Goal: Answer question/provide support: Share knowledge or assist other users

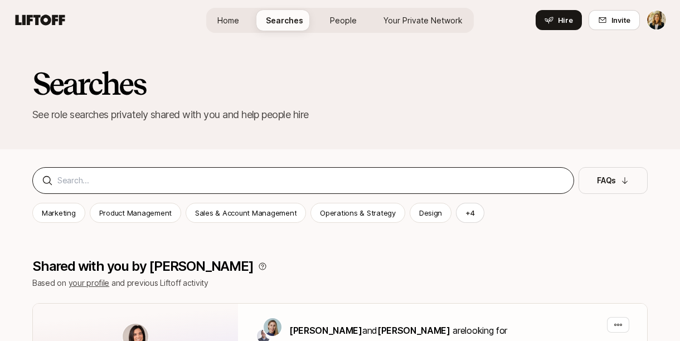
scroll to position [262, 0]
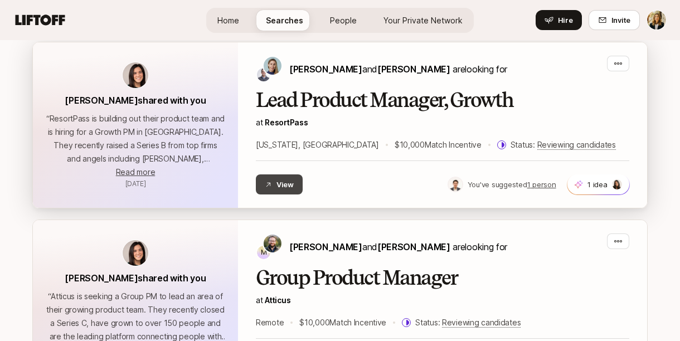
click at [284, 183] on button "View" at bounding box center [279, 185] width 47 height 20
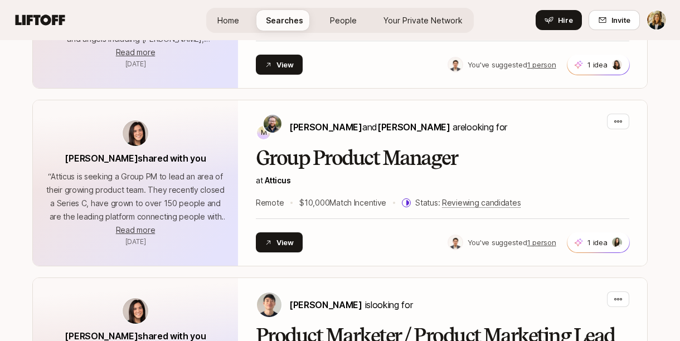
scroll to position [448, 0]
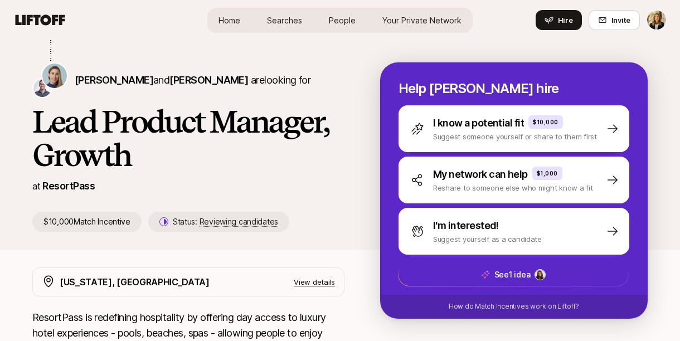
scroll to position [231, 0]
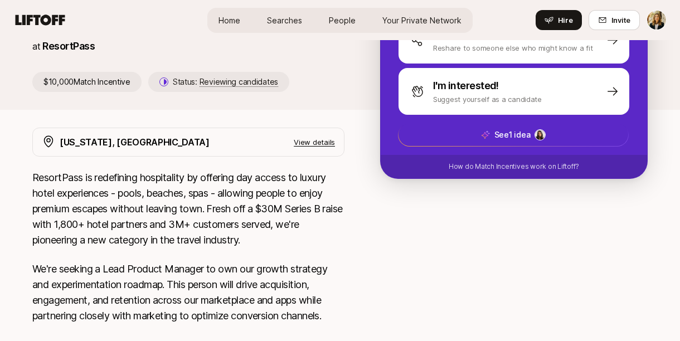
click at [316, 143] on p "View details" at bounding box center [314, 142] width 41 height 11
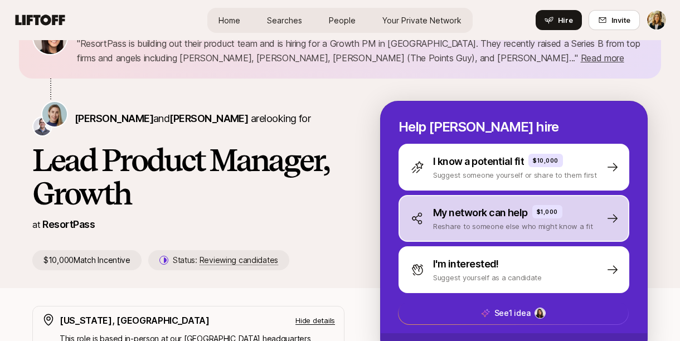
scroll to position [78, 0]
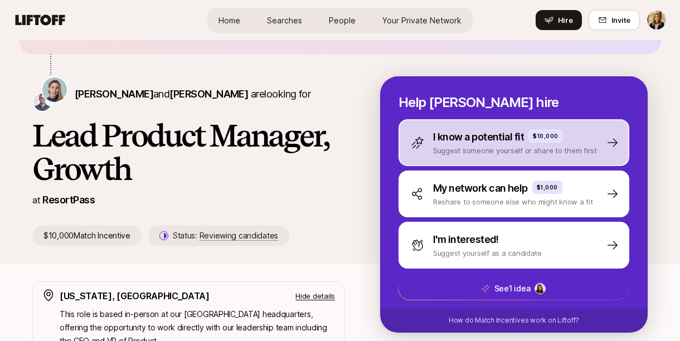
click at [487, 143] on p "I know a potential fit" at bounding box center [478, 137] width 91 height 16
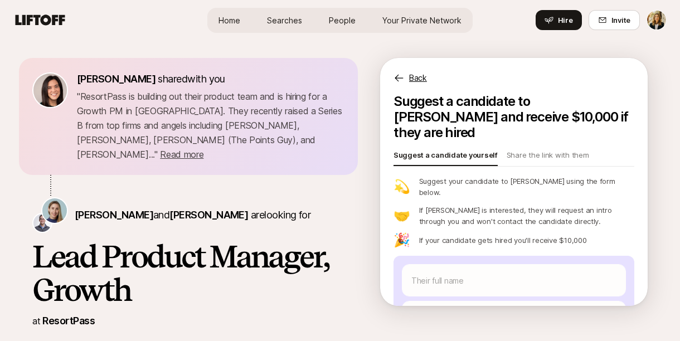
scroll to position [90, 0]
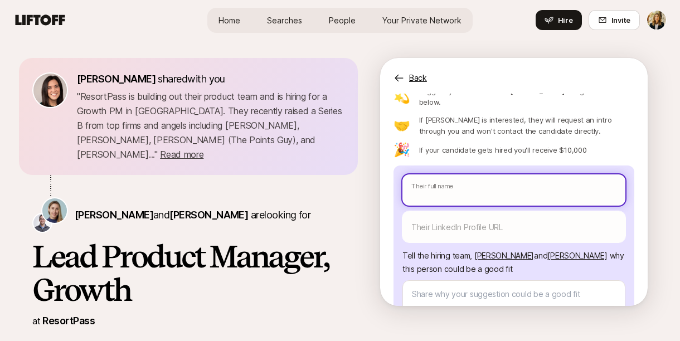
click at [438, 175] on input "text" at bounding box center [514, 190] width 223 height 31
paste input "[PERSON_NAME]"
type textarea "x"
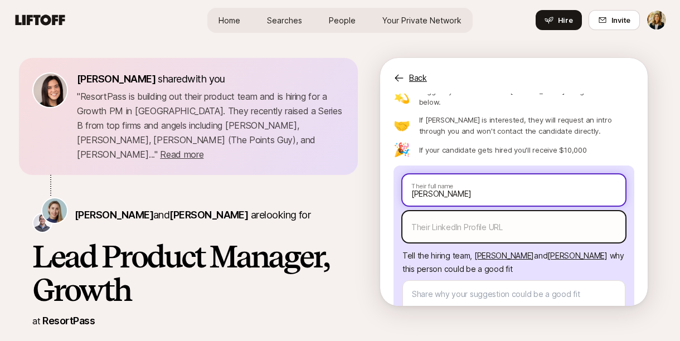
type input "[PERSON_NAME]"
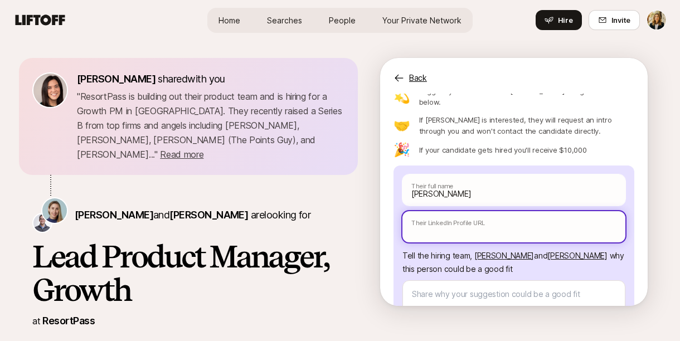
click at [438, 211] on input "text" at bounding box center [514, 226] width 223 height 31
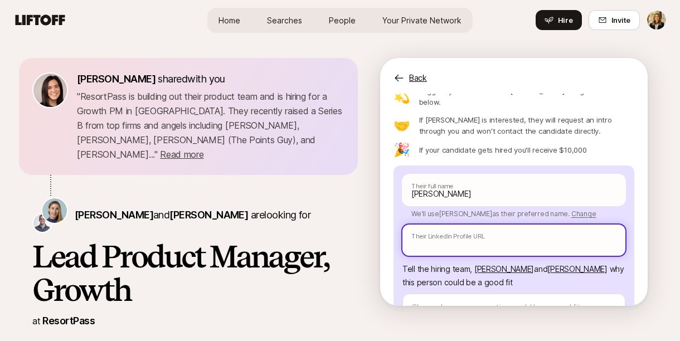
paste input "[URL][DOMAIN_NAME]"
type textarea "x"
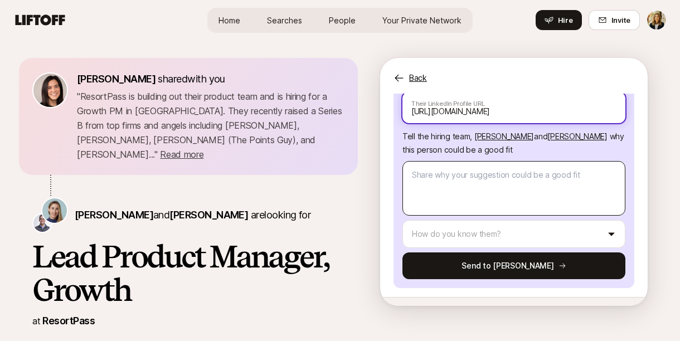
type input "[URL][DOMAIN_NAME]"
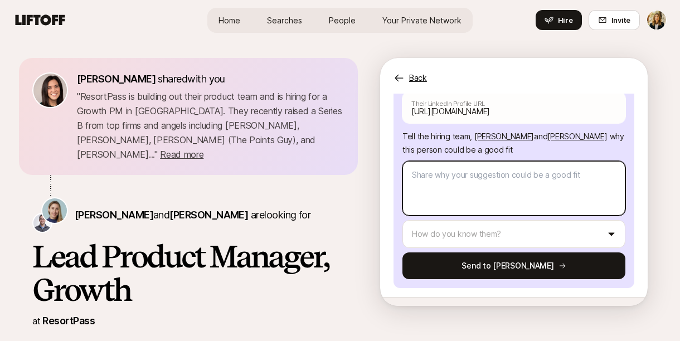
click at [433, 164] on textarea at bounding box center [514, 188] width 223 height 55
type textarea "x"
type textarea "H"
type textarea "x"
type textarea "He"
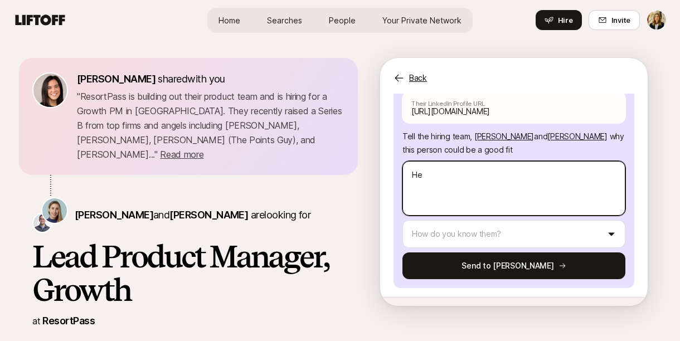
type textarea "x"
type textarea "Hey"
type textarea "x"
type textarea "Hey"
type textarea "x"
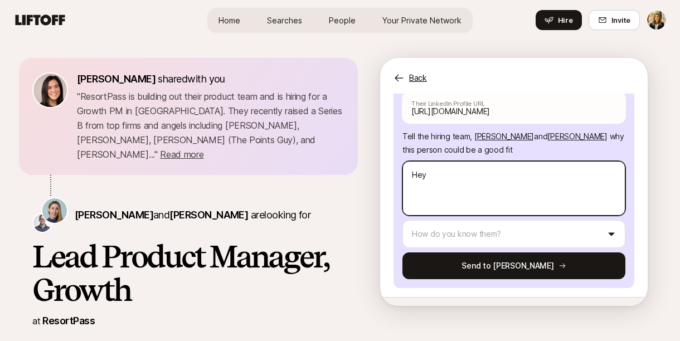
type textarea "Hey A"
type textarea "x"
type textarea "Hey Am"
type textarea "x"
type textarea "Hey [PERSON_NAME]"
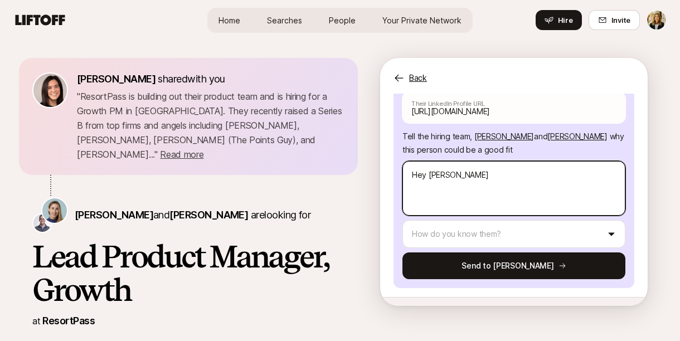
type textarea "x"
type textarea "Hey [PERSON_NAME]"
type textarea "x"
type textarea "Hey [PERSON_NAME] +"
type textarea "x"
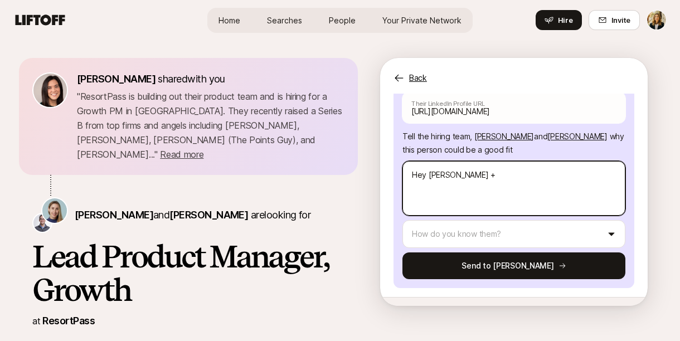
type textarea "Hey [PERSON_NAME] +"
type textarea "x"
type textarea "Hey [PERSON_NAME] + J"
type textarea "x"
type textarea "Hey [PERSON_NAME] + [PERSON_NAME]"
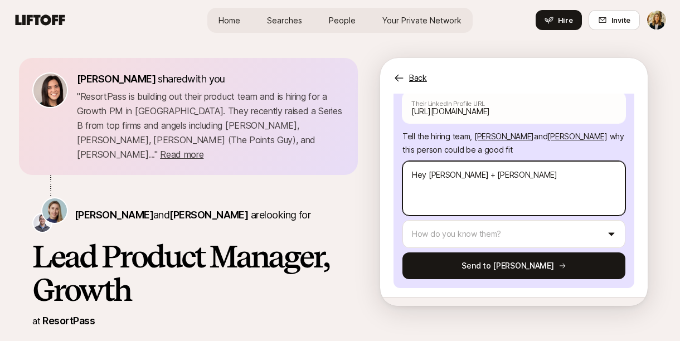
type textarea "x"
type textarea "Hey [PERSON_NAME] + [PERSON_NAME]"
type textarea "x"
type textarea "Hey [PERSON_NAME] + [PERSON_NAME]"
type textarea "x"
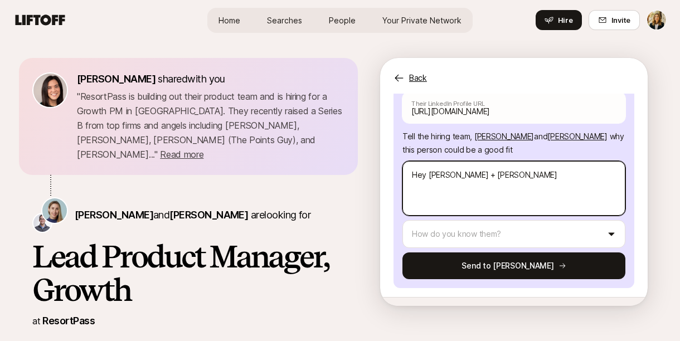
type textarea "Hey [PERSON_NAME] + [PERSON_NAME]!"
type textarea "x"
type textarea "Hey [PERSON_NAME] + [PERSON_NAME]!"
type textarea "x"
type textarea "Hey [PERSON_NAME] + [PERSON_NAME]! L"
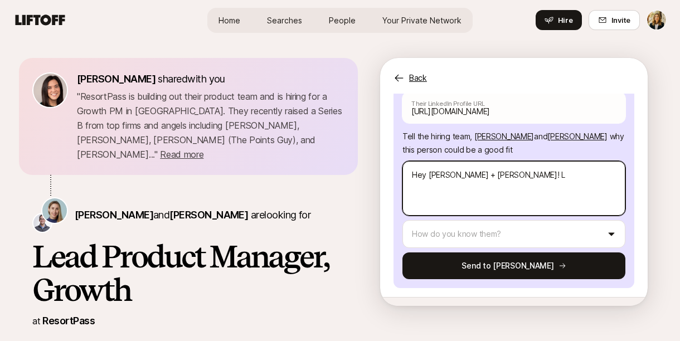
type textarea "x"
type textarea "Hey [PERSON_NAME] + [PERSON_NAME]! Lu"
type textarea "x"
type textarea "Hey [PERSON_NAME] + [PERSON_NAME]! [PERSON_NAME]"
type textarea "x"
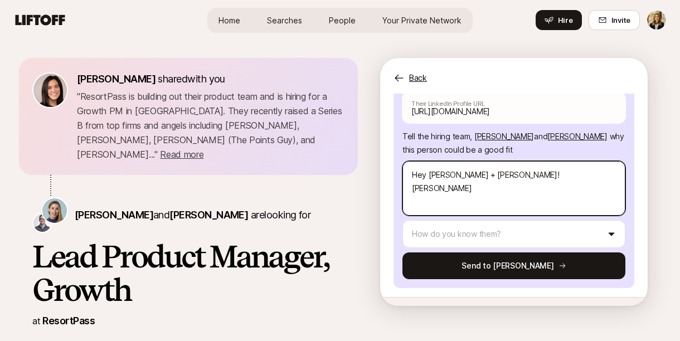
type textarea "Hey [PERSON_NAME] + [PERSON_NAME]! [PERSON_NAME]"
type textarea "x"
type textarea "Hey [PERSON_NAME] + [PERSON_NAME]! [PERSON_NAME]"
type textarea "x"
type textarea "Hey [PERSON_NAME] + [PERSON_NAME]! [PERSON_NAME]"
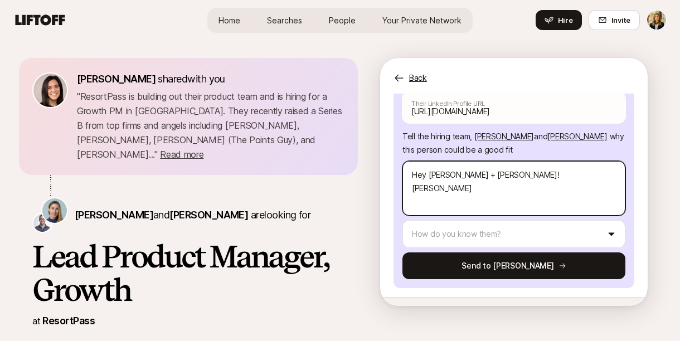
type textarea "x"
type textarea "Hey [PERSON_NAME] + [PERSON_NAME]! [PERSON_NAME] is"
type textarea "x"
type textarea "Hey [PERSON_NAME] + [PERSON_NAME]! [PERSON_NAME] is"
type textarea "x"
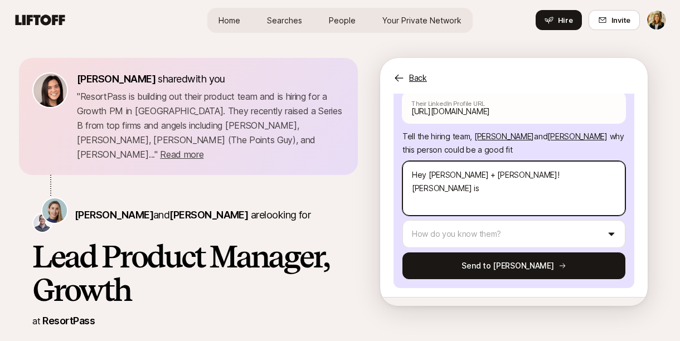
type textarea "Hey [PERSON_NAME] + [PERSON_NAME]! [PERSON_NAME] is o"
type textarea "x"
type textarea "Hey [PERSON_NAME] + [PERSON_NAME]! [PERSON_NAME] is one"
type textarea "x"
type textarea "Hey [PERSON_NAME] + [PERSON_NAME]! [PERSON_NAME] is one"
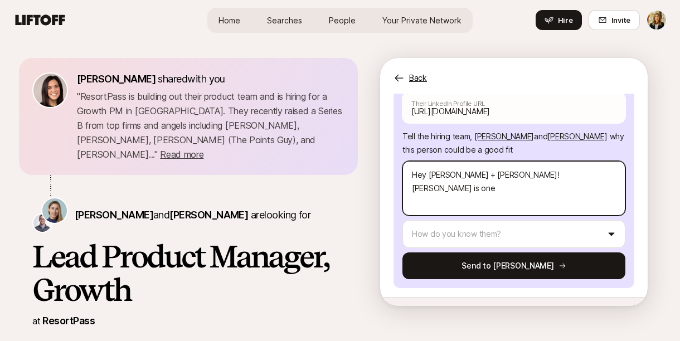
type textarea "x"
type textarea "Hey [PERSON_NAME] + [PERSON_NAME]! [PERSON_NAME] is one o"
type textarea "x"
type textarea "Hey [PERSON_NAME] + [PERSON_NAME]! [PERSON_NAME] is one of"
type textarea "x"
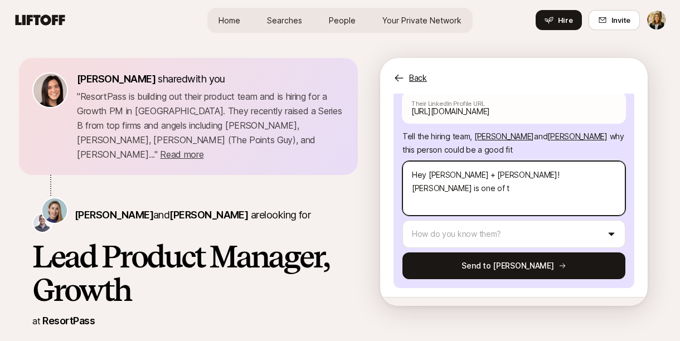
type textarea "Hey [PERSON_NAME] + [PERSON_NAME]! [PERSON_NAME] is one of th"
type textarea "x"
type textarea "Hey [PERSON_NAME] + [PERSON_NAME]! [PERSON_NAME] is one of the"
type textarea "x"
type textarea "Hey [PERSON_NAME] + [PERSON_NAME]! [PERSON_NAME] is one of the"
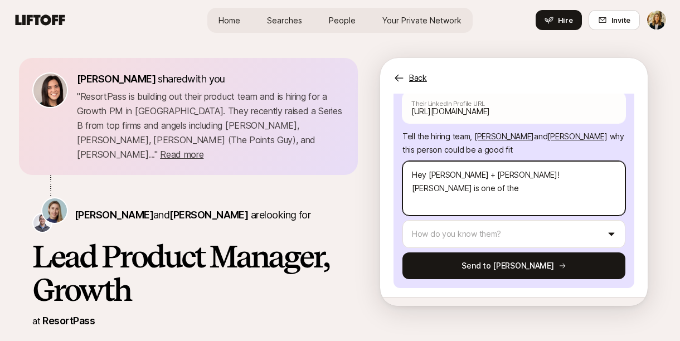
type textarea "x"
type textarea "Hey [PERSON_NAME] + [PERSON_NAME]! [PERSON_NAME] is one of the b"
type textarea "x"
type textarea "Hey [PERSON_NAME] + [PERSON_NAME]! [PERSON_NAME] is one of the be"
type textarea "x"
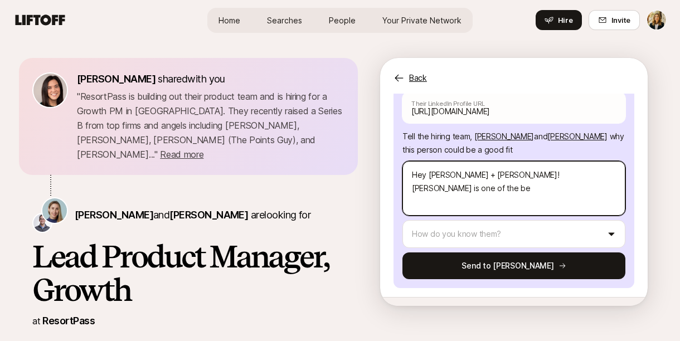
type textarea "Hey [PERSON_NAME] + [PERSON_NAME]! [PERSON_NAME] is one of the bes"
type textarea "x"
type textarea "Hey [PERSON_NAME] + [PERSON_NAME]! [PERSON_NAME] is one of the best"
type textarea "x"
type textarea "Hey [PERSON_NAME] + [PERSON_NAME]! [PERSON_NAME] is one of the best"
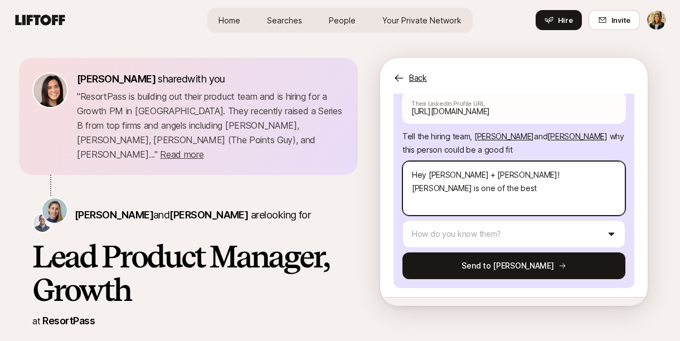
type textarea "x"
type textarea "Hey [PERSON_NAME] + [PERSON_NAME]! [PERSON_NAME] is one of the best p"
type textarea "x"
type textarea "Hey [PERSON_NAME] + [PERSON_NAME]! [PERSON_NAME] is one of the best pr"
type textarea "x"
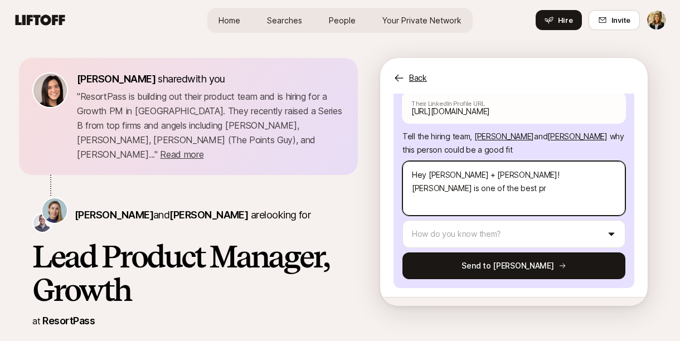
type textarea "Hey [PERSON_NAME] + [PERSON_NAME]! [PERSON_NAME] is one of the best prd"
type textarea "x"
type textarea "Hey [PERSON_NAME] + [PERSON_NAME]! [PERSON_NAME] is one of the best pr"
type textarea "x"
type textarea "Hey [PERSON_NAME] + [PERSON_NAME]! [PERSON_NAME] is one of the best prod"
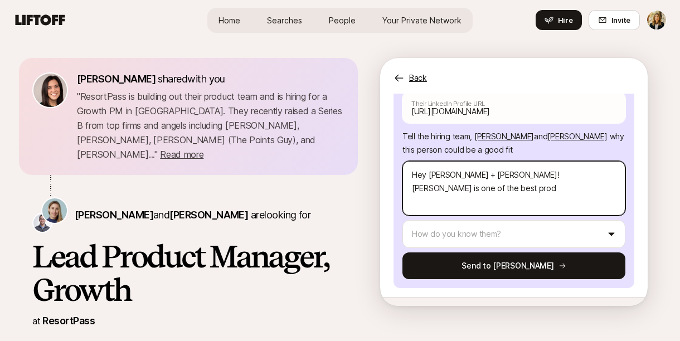
type textarea "x"
type textarea "Hey [PERSON_NAME] + [PERSON_NAME]! [PERSON_NAME] is one of the best produ"
type textarea "x"
type textarea "Hey [PERSON_NAME] + [PERSON_NAME]! [PERSON_NAME] is one of the best produc"
type textarea "x"
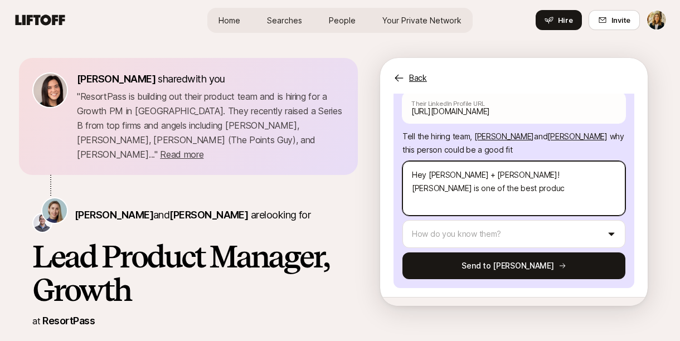
type textarea "Hey [PERSON_NAME] + [PERSON_NAME]! [PERSON_NAME] is one of the best product"
type textarea "x"
type textarea "Hey [PERSON_NAME] + [PERSON_NAME]! [PERSON_NAME] is one of the best product"
type textarea "x"
type textarea "Hey [PERSON_NAME] + [PERSON_NAME]! [PERSON_NAME] is one of the best product l"
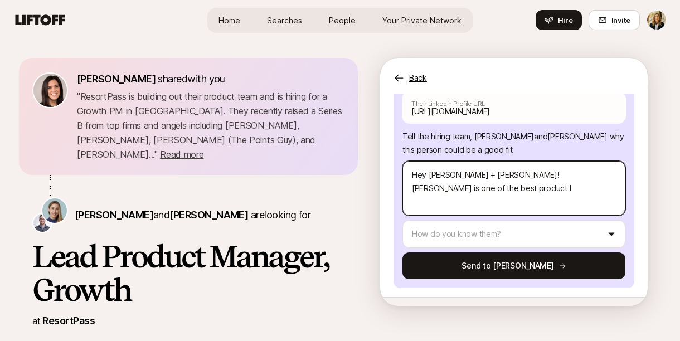
type textarea "x"
type textarea "Hey [PERSON_NAME] + [PERSON_NAME]! [PERSON_NAME] is one of the best product le"
type textarea "x"
type textarea "Hey [PERSON_NAME] + [PERSON_NAME]! [PERSON_NAME] is one of the best product lea"
type textarea "x"
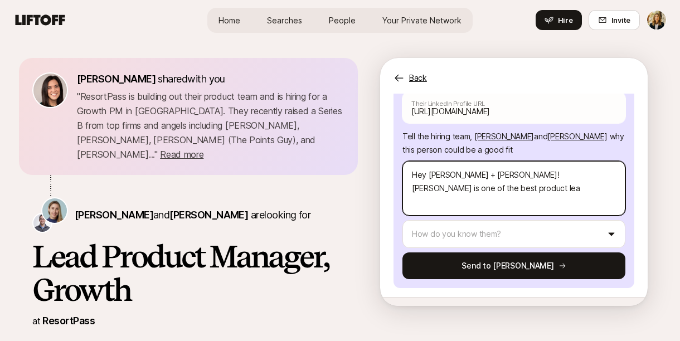
type textarea "Hey [PERSON_NAME] + [PERSON_NAME]! [PERSON_NAME] is one of the best product lead"
type textarea "x"
type textarea "Hey [PERSON_NAME] + [PERSON_NAME]! [PERSON_NAME] is one of the best product lea…"
type textarea "x"
type textarea "Hey [PERSON_NAME] + [PERSON_NAME]! [PERSON_NAME] is one of the best product lea…"
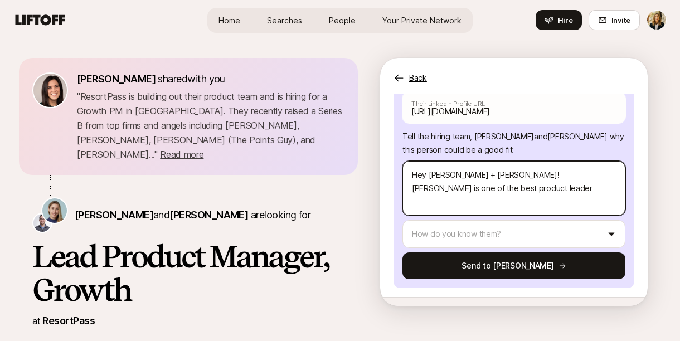
type textarea "x"
type textarea "Hey [PERSON_NAME] + [PERSON_NAME]! [PERSON_NAME] is one of the best product lea…"
type textarea "x"
type textarea "Hey [PERSON_NAME] + [PERSON_NAME]! [PERSON_NAME] is one of the best product lea…"
type textarea "x"
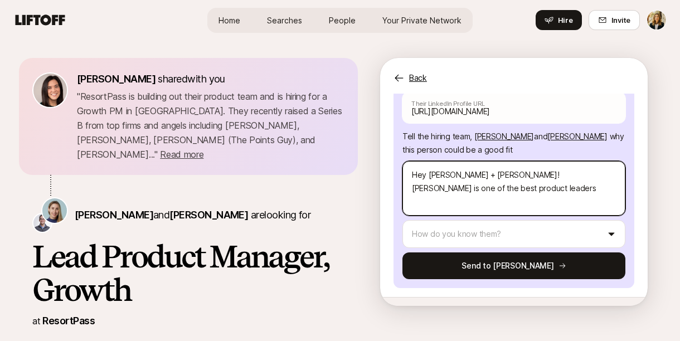
type textarea "Hey [PERSON_NAME] + [PERSON_NAME]! [PERSON_NAME] is one of the best product lea…"
type textarea "x"
type textarea "Hey [PERSON_NAME] + [PERSON_NAME]! [PERSON_NAME] is one of the best product lea…"
type textarea "x"
type textarea "Hey [PERSON_NAME] + [PERSON_NAME]! [PERSON_NAME] is one of the best product lea…"
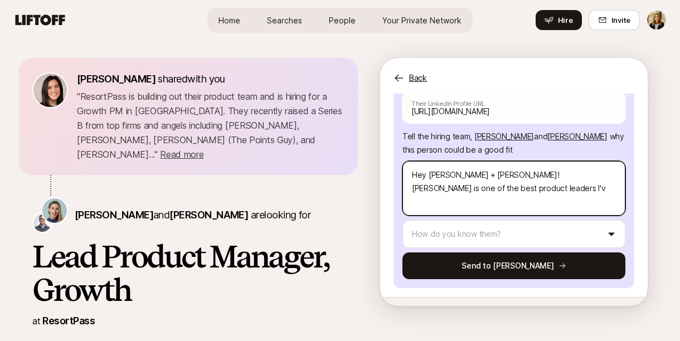
type textarea "x"
type textarea "Hey [PERSON_NAME] + [PERSON_NAME]! [PERSON_NAME] is one of the best product lea…"
type textarea "x"
type textarea "Hey [PERSON_NAME] + [PERSON_NAME]! [PERSON_NAME] is one of the best product lea…"
type textarea "x"
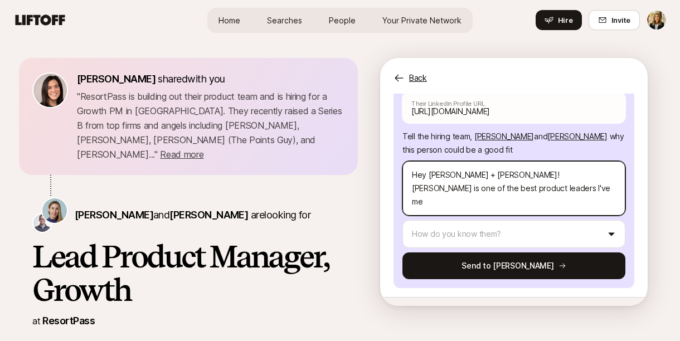
type textarea "Hey [PERSON_NAME] + [PERSON_NAME]! [PERSON_NAME] is one of the best product lea…"
type textarea "x"
type textarea "Hey [PERSON_NAME] + [PERSON_NAME]! [PERSON_NAME] is one of the best product lea…"
type textarea "x"
type textarea "Hey [PERSON_NAME] + [PERSON_NAME]! [PERSON_NAME] is one of the best product lea…"
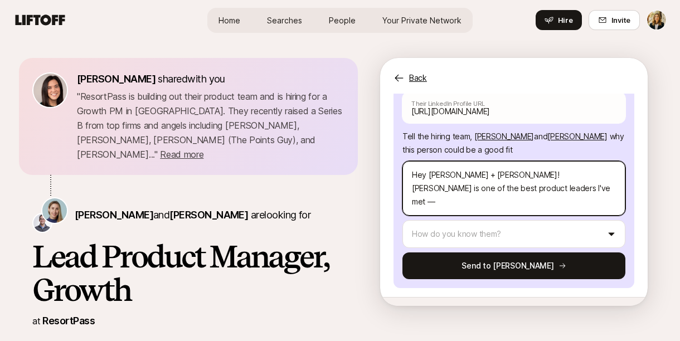
type textarea "x"
type textarea "Hey [PERSON_NAME] + [PERSON_NAME]! [PERSON_NAME] is one of the best product lea…"
type textarea "x"
type textarea "Hey [PERSON_NAME] + [PERSON_NAME]! [PERSON_NAME] is one of the best product lea…"
type textarea "x"
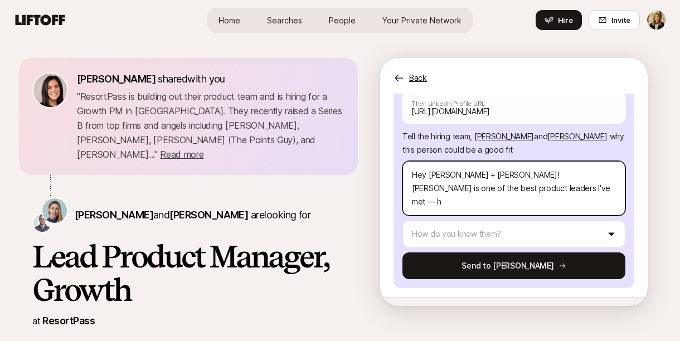
type textarea "Hey [PERSON_NAME] + [PERSON_NAME]! [PERSON_NAME] is one of the best product lea…"
type textarea "x"
type textarea "Hey [PERSON_NAME] + [PERSON_NAME]! [PERSON_NAME] is one of the best product lea…"
type textarea "x"
type textarea "Hey [PERSON_NAME] + [PERSON_NAME]! [PERSON_NAME] is one of the best product lea…"
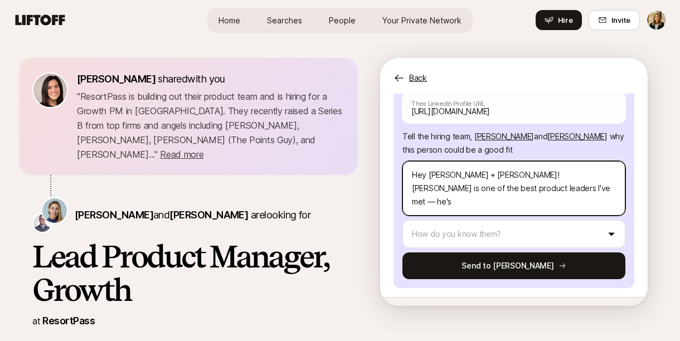
type textarea "x"
type textarea "Hey [PERSON_NAME] + [PERSON_NAME]! [PERSON_NAME] is one of the best product lea…"
type textarea "x"
type textarea "Hey [PERSON_NAME] + [PERSON_NAME]! [PERSON_NAME] is one of the best product lea…"
type textarea "x"
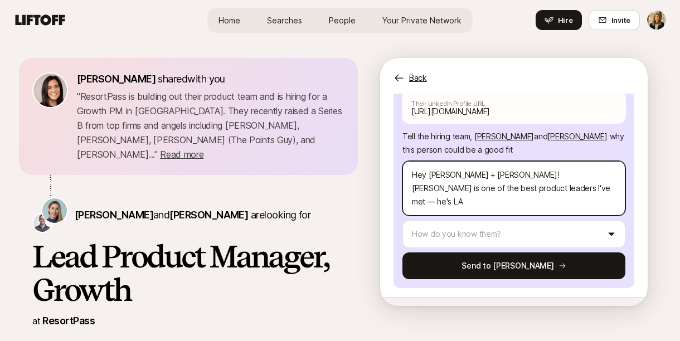
type textarea "Hey [PERSON_NAME] + [PERSON_NAME]! [PERSON_NAME] is one of the best product lea…"
type textarea "x"
type textarea "Hey [PERSON_NAME] + [PERSON_NAME]! [PERSON_NAME] is one of the best product lea…"
type textarea "x"
type textarea "Hey [PERSON_NAME] + [PERSON_NAME]! [PERSON_NAME] is one of the best product lea…"
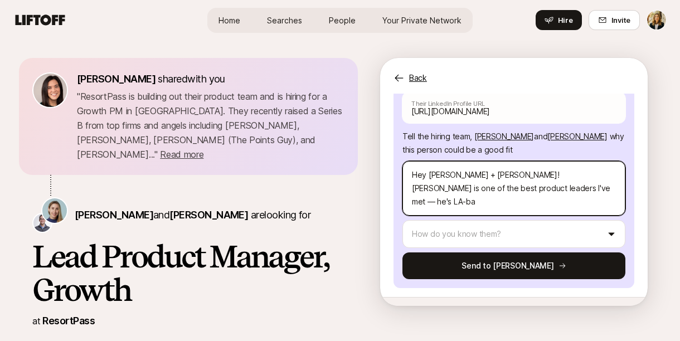
type textarea "x"
type textarea "Hey [PERSON_NAME] + [PERSON_NAME]! [PERSON_NAME] is one of the best product lea…"
type textarea "x"
type textarea "Hey [PERSON_NAME] + [PERSON_NAME]! [PERSON_NAME] is one of the best product lea…"
type textarea "x"
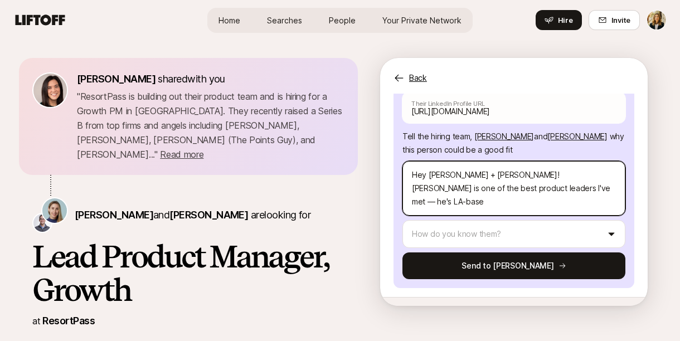
type textarea "Hey [PERSON_NAME] + [PERSON_NAME]! [PERSON_NAME] is one of the best product lea…"
type textarea "x"
type textarea "Hey [PERSON_NAME] + [PERSON_NAME]! [PERSON_NAME] is one of the best product lea…"
type textarea "x"
type textarea "Hey [PERSON_NAME] + [PERSON_NAME]! [PERSON_NAME] is one of the best product lea…"
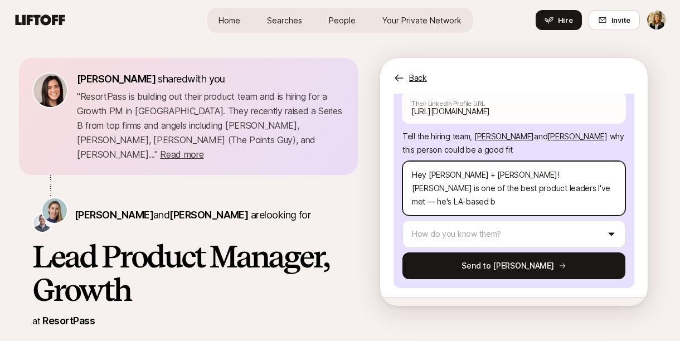
type textarea "x"
type textarea "Hey [PERSON_NAME] + [PERSON_NAME]! [PERSON_NAME] is one of the best product lea…"
type textarea "x"
type textarea "Hey [PERSON_NAME] + [PERSON_NAME]! [PERSON_NAME] is one of the best product lea…"
type textarea "x"
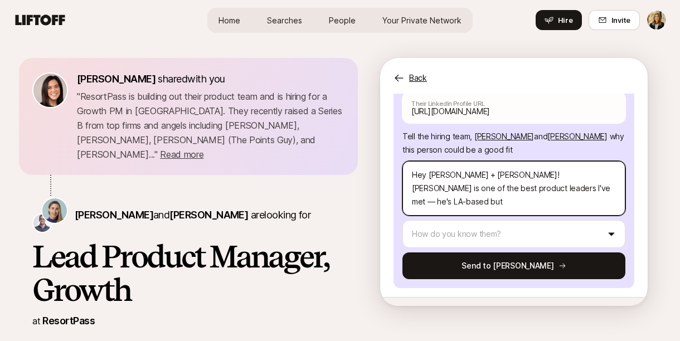
type textarea "Hey [PERSON_NAME] + [PERSON_NAME]! [PERSON_NAME] is one of the best product lea…"
type textarea "x"
type textarea "Hey [PERSON_NAME] + [PERSON_NAME]! [PERSON_NAME] is one of the best product lea…"
type textarea "x"
type textarea "Hey [PERSON_NAME] + [PERSON_NAME]! [PERSON_NAME] is one of the best product lea…"
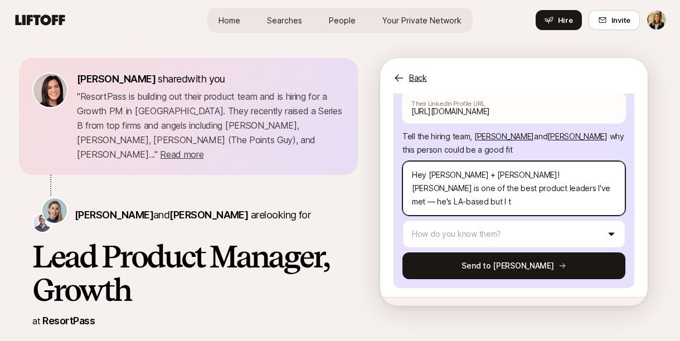
type textarea "x"
type textarea "Hey [PERSON_NAME] + [PERSON_NAME]! [PERSON_NAME] is one of the best product lea…"
type textarea "x"
type textarea "Hey [PERSON_NAME] + [PERSON_NAME]! [PERSON_NAME] is one of the best product lea…"
type textarea "x"
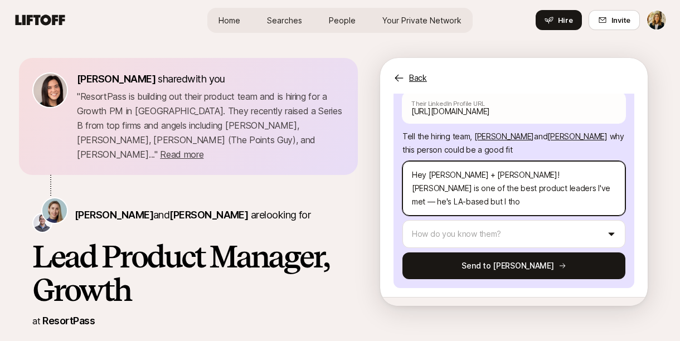
type textarea "Hey [PERSON_NAME] + [PERSON_NAME]! [PERSON_NAME] is one of the best product lea…"
type textarea "x"
type textarea "Hey [PERSON_NAME] + [PERSON_NAME]! [PERSON_NAME] is one of the best product lea…"
type textarea "x"
type textarea "Hey [PERSON_NAME] + [PERSON_NAME]! [PERSON_NAME] is one of the best product lea…"
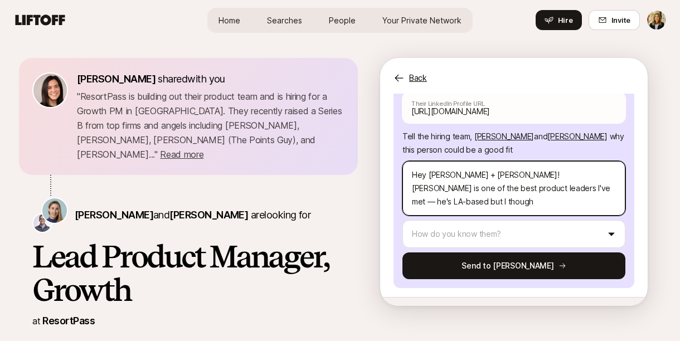
type textarea "x"
type textarea "Hey [PERSON_NAME] + [PERSON_NAME]! [PERSON_NAME] is one of the best product lea…"
type textarea "x"
type textarea "Hey [PERSON_NAME] + [PERSON_NAME]! [PERSON_NAME] is one of the best product lea…"
type textarea "x"
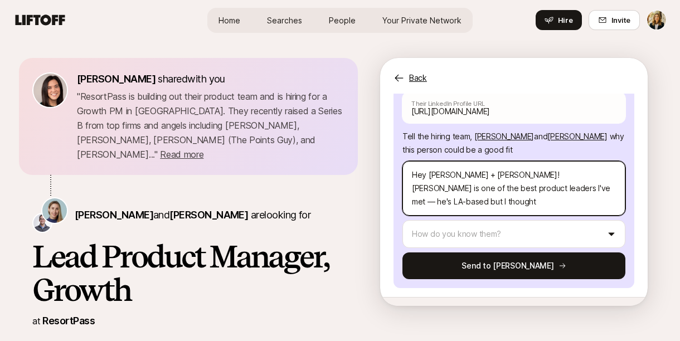
type textarea "Hey [PERSON_NAME] + [PERSON_NAME]! [PERSON_NAME] is one of the best product lea…"
type textarea "x"
type textarea "Hey [PERSON_NAME] + [PERSON_NAME]! [PERSON_NAME] is one of the best product lea…"
type textarea "x"
type textarea "Hey [PERSON_NAME] + [PERSON_NAME]! [PERSON_NAME] is one of the best product lea…"
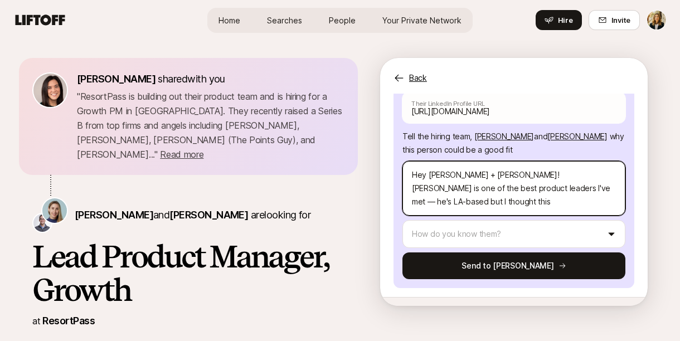
type textarea "x"
type textarea "Hey [PERSON_NAME] + [PERSON_NAME]! [PERSON_NAME] is one of the best product lea…"
type textarea "x"
type textarea "Hey [PERSON_NAME] + [PERSON_NAME]! [PERSON_NAME] is one of the best product lea…"
type textarea "x"
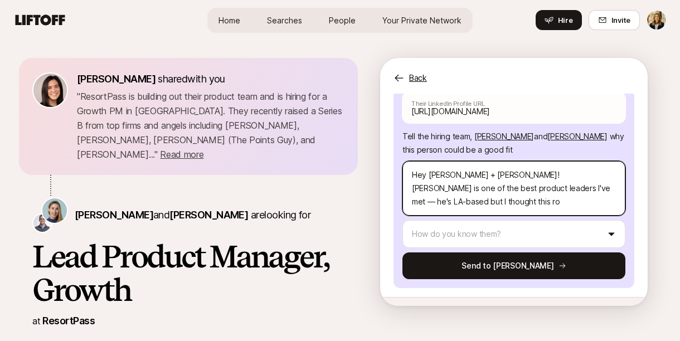
type textarea "Hey [PERSON_NAME] + [PERSON_NAME]! [PERSON_NAME] is one of the best product lea…"
type textarea "x"
type textarea "Hey [PERSON_NAME] + [PERSON_NAME]! [PERSON_NAME] is one of the best product lea…"
type textarea "x"
type textarea "Hey [PERSON_NAME] + [PERSON_NAME]! [PERSON_NAME] is one of the best product lea…"
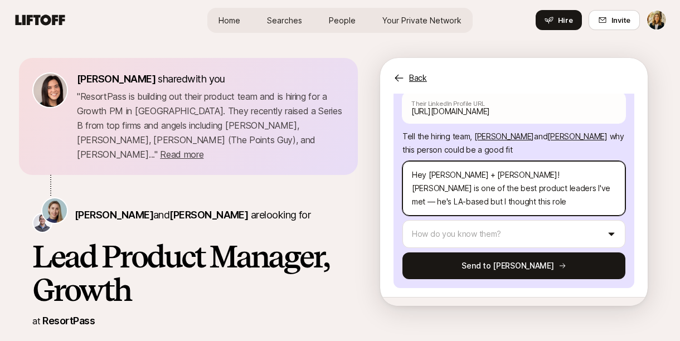
type textarea "x"
type textarea "Hey [PERSON_NAME] + [PERSON_NAME]! [PERSON_NAME] is one of the best product lea…"
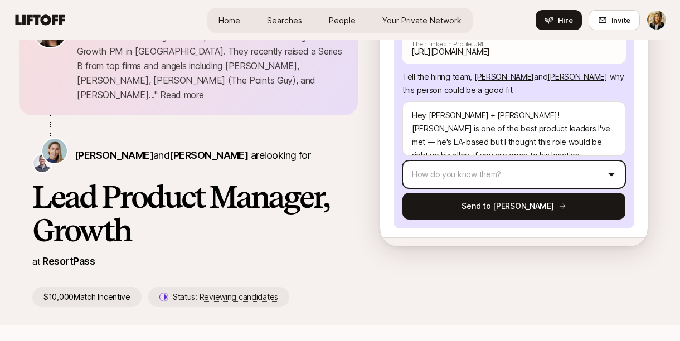
click at [434, 148] on html "Home Searches People Your Private Network Hire Home Searches People Your Privat…" at bounding box center [340, 110] width 680 height 341
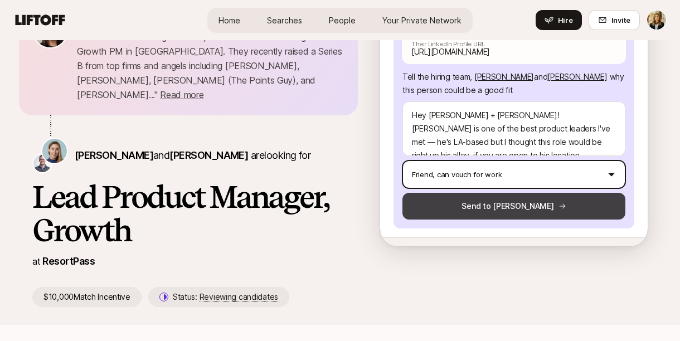
scroll to position [112, 0]
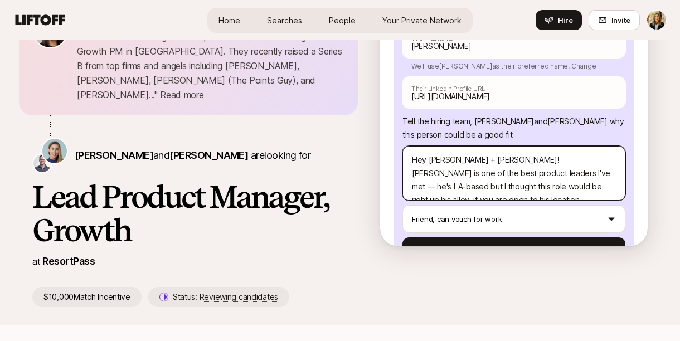
click at [588, 166] on textarea "Hey [PERSON_NAME] + [PERSON_NAME]! [PERSON_NAME] is one of the best product lea…" at bounding box center [514, 173] width 223 height 55
paste textarea "Product leader with 12+ years of managing cross-functional teams and driving pr…"
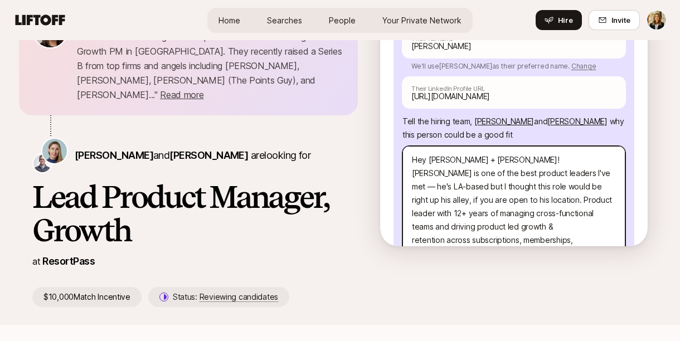
scroll to position [192, 0]
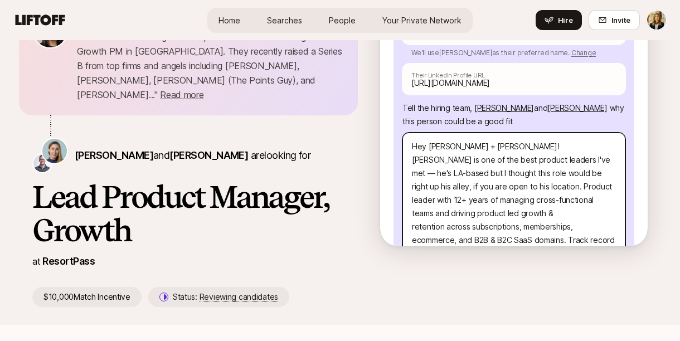
click at [582, 148] on textarea "Hey [PERSON_NAME] + [PERSON_NAME]! [PERSON_NAME] is one of the best product lea…" at bounding box center [514, 207] width 223 height 148
drag, startPoint x: 583, startPoint y: 149, endPoint x: 481, endPoint y: 163, distance: 103.1
click at [481, 163] on textarea "Hey [PERSON_NAME] + [PERSON_NAME]! [PERSON_NAME] is one of the best product lea…" at bounding box center [514, 207] width 223 height 148
click at [411, 189] on textarea "Hey [PERSON_NAME] + [PERSON_NAME]! [PERSON_NAME] is one of the best product lea…" at bounding box center [514, 207] width 223 height 148
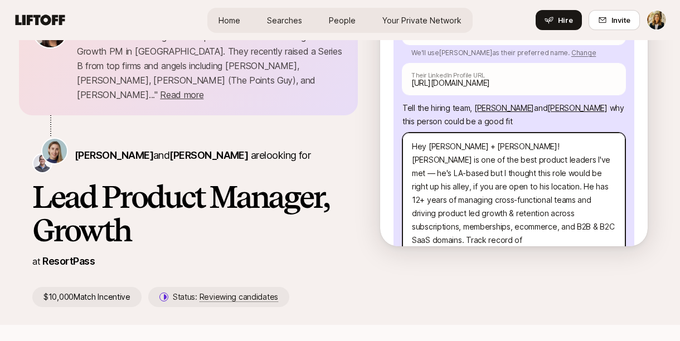
click at [521, 190] on textarea "Hey [PERSON_NAME] + [PERSON_NAME]! [PERSON_NAME] is one of the best product lea…" at bounding box center [514, 200] width 223 height 135
click at [483, 202] on textarea "Hey [PERSON_NAME] + [PERSON_NAME]! [PERSON_NAME] is one of the best product lea…" at bounding box center [514, 200] width 223 height 135
click at [579, 149] on textarea "Hey [PERSON_NAME] + [PERSON_NAME]! [PERSON_NAME] is one of the best product lea…" at bounding box center [514, 200] width 223 height 135
click at [485, 203] on textarea "Hey [PERSON_NAME] + [PERSON_NAME]! [PERSON_NAME] is one of the best product lea…" at bounding box center [514, 200] width 223 height 135
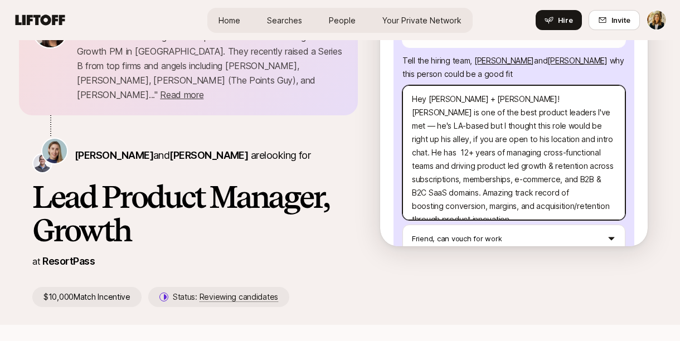
scroll to position [210, 0]
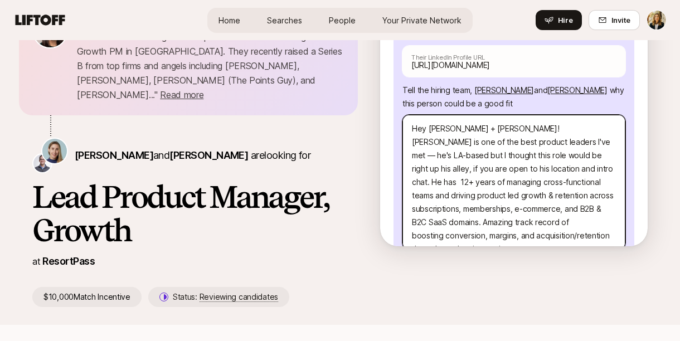
click at [411, 197] on textarea "Hey [PERSON_NAME] + [PERSON_NAME]! [PERSON_NAME] is one of the best product lea…" at bounding box center [514, 182] width 223 height 135
click at [488, 210] on textarea "Hey [PERSON_NAME] + [PERSON_NAME]! [PERSON_NAME] is one of the best product lea…" at bounding box center [514, 182] width 223 height 135
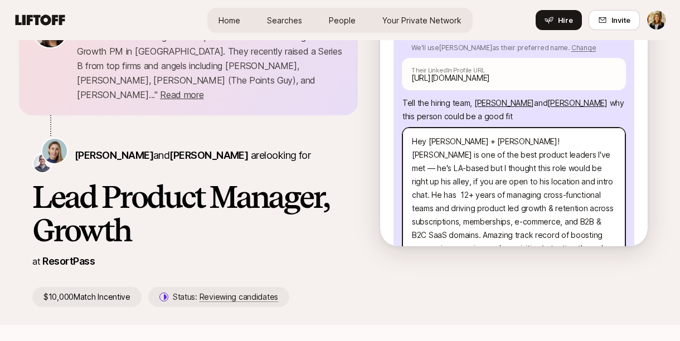
scroll to position [188, 0]
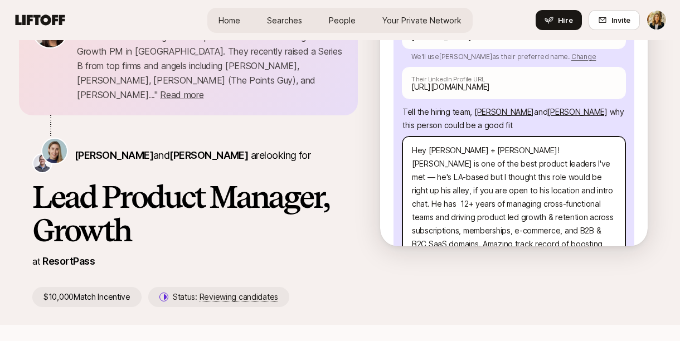
drag, startPoint x: 578, startPoint y: 149, endPoint x: 409, endPoint y: 120, distance: 171.4
click at [409, 137] on textarea "Hey [PERSON_NAME] + [PERSON_NAME]! [PERSON_NAME] is one of the best product lea…" at bounding box center [514, 204] width 223 height 135
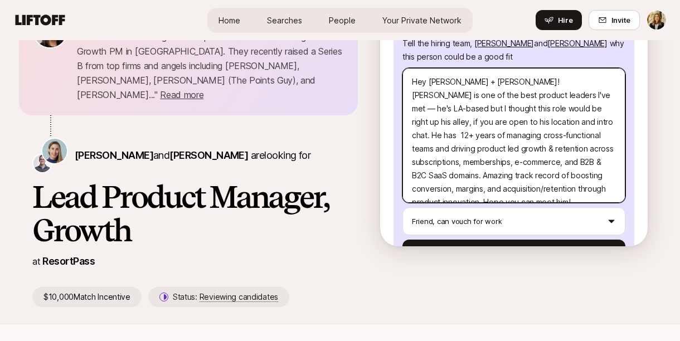
scroll to position [303, 0]
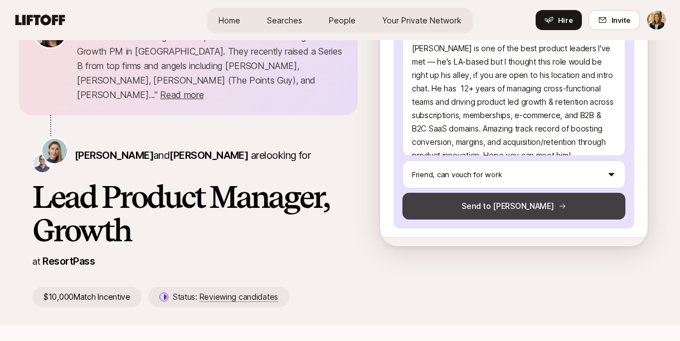
click at [504, 193] on button "Send to [PERSON_NAME]" at bounding box center [514, 206] width 223 height 27
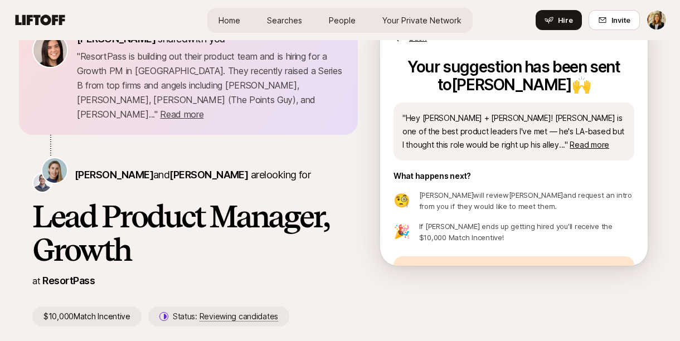
scroll to position [0, 0]
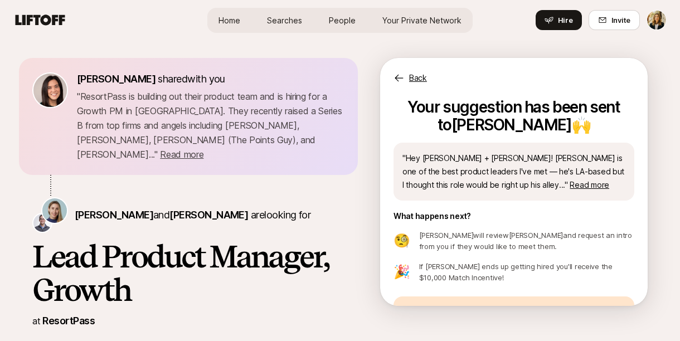
click at [277, 20] on span "Searches" at bounding box center [284, 20] width 35 height 12
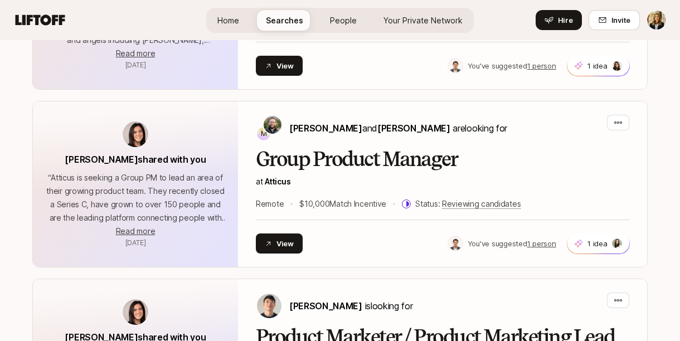
scroll to position [391, 0]
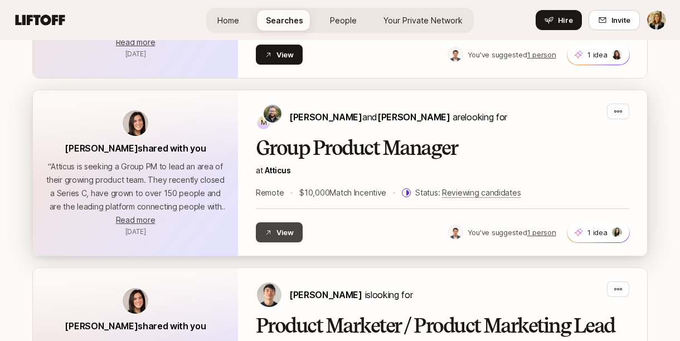
click at [270, 235] on icon at bounding box center [268, 232] width 7 height 7
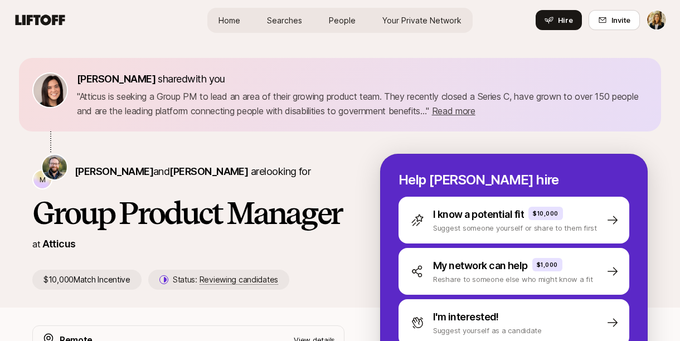
scroll to position [110, 0]
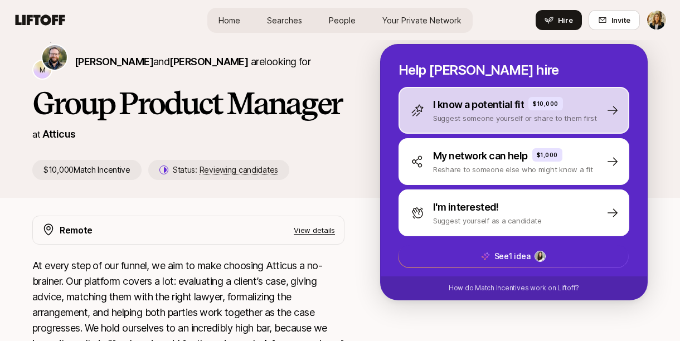
click at [466, 107] on p "I know a potential fit" at bounding box center [478, 105] width 91 height 16
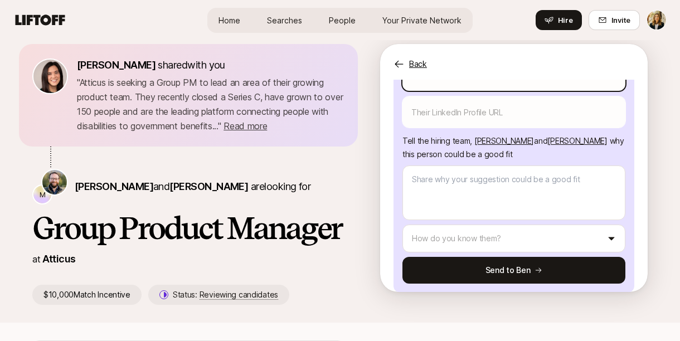
scroll to position [147, 0]
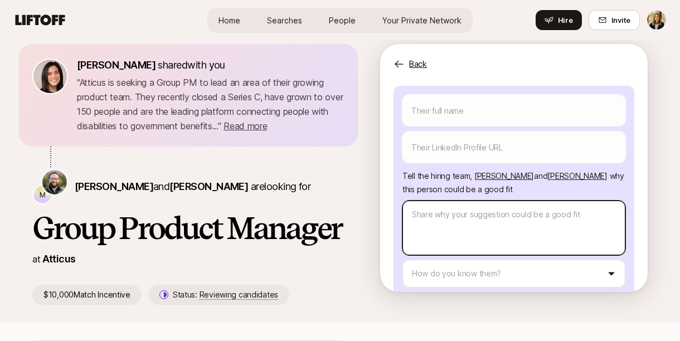
click at [458, 210] on textarea at bounding box center [514, 228] width 223 height 55
type textarea "x"
type textarea "H"
type textarea "x"
paste textarea "Hey [PERSON_NAME] + [PERSON_NAME]! [PERSON_NAME] is one of the best product lea…"
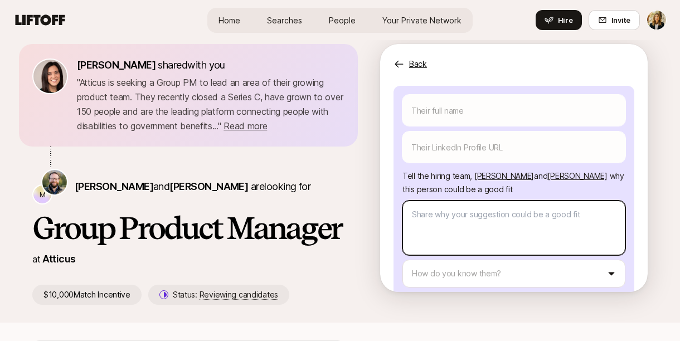
type textarea "x"
type textarea "Hey [PERSON_NAME] + [PERSON_NAME]! [PERSON_NAME] is one of the best product lea…"
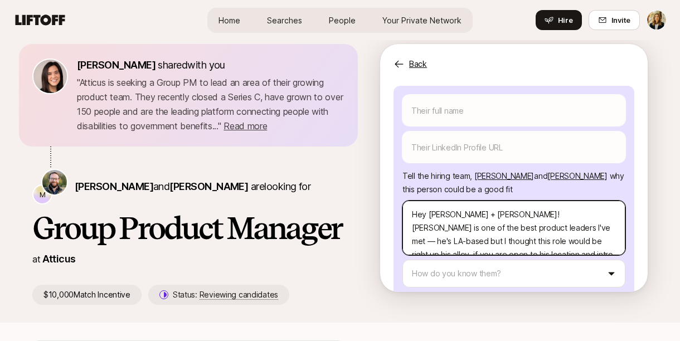
scroll to position [165, 0]
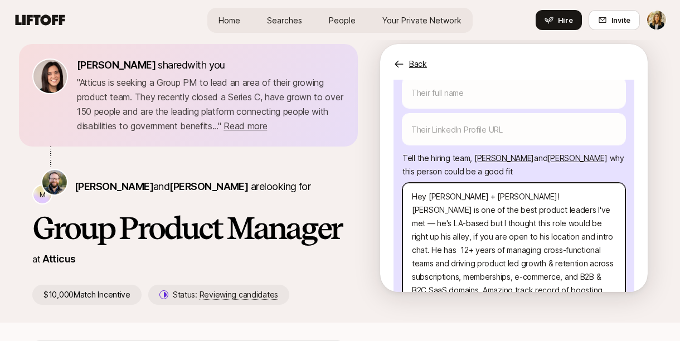
click at [437, 183] on textarea "Hey [PERSON_NAME] + [PERSON_NAME]! [PERSON_NAME] is one of the best product lea…" at bounding box center [514, 250] width 223 height 135
type textarea "x"
type textarea "Hey B + Josh! Luis is one of the best product leaders I've met — he's LA-based …"
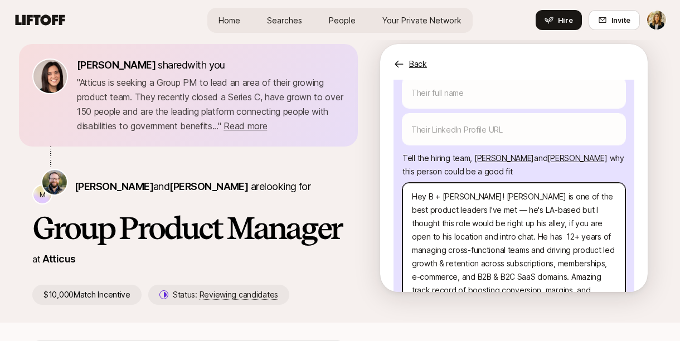
type textarea "x"
type textarea "Hey Ben + Josh! Luis is one of the best product leaders I've met — he's LA-base…"
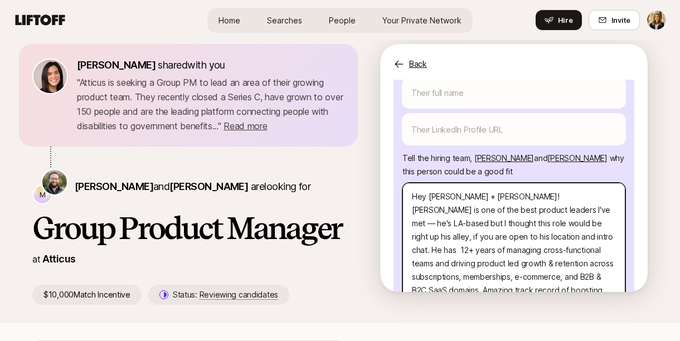
click at [457, 183] on textarea "Hey Ben + Josh! Luis is one of the best product leaders I've met — he's LA-base…" at bounding box center [514, 250] width 223 height 135
type textarea "x"
type textarea "Hey Ben + M! Luis is one of the best product leaders I've met — he's LA-based b…"
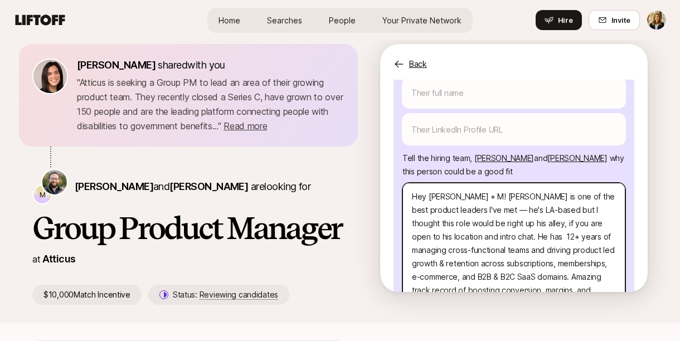
type textarea "x"
type textarea "Hey Ben + Mi! Luis is one of the best product leaders I've met — he's LA-based …"
type textarea "x"
type textarea "Hey Ben + Mich! Luis is one of the best product leaders I've met — he's LA-base…"
type textarea "x"
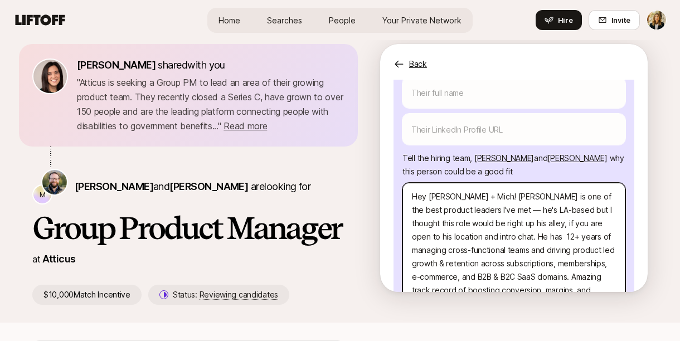
type textarea "Hey Ben + Micha! Luis is one of the best product leaders I've met — he's LA-bas…"
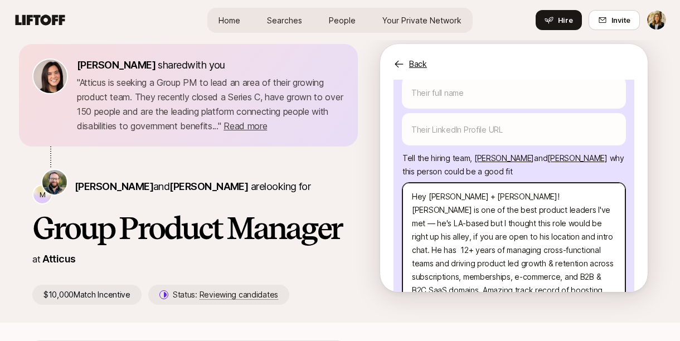
type textarea "x"
type textarea "Hey Ben + Michae! Luis is one of the best product leaders I've met — he's LA-ba…"
type textarea "x"
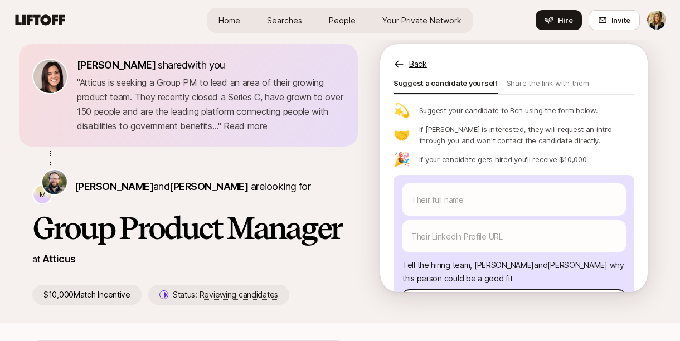
type textarea "Hey Ben + Michael! Luis is one of the best product leaders I've met — he's LA-b…"
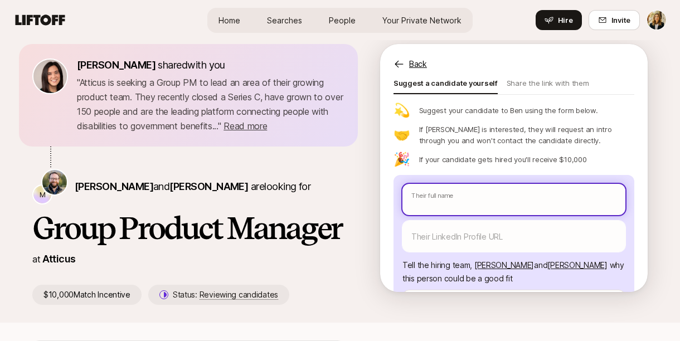
click at [446, 184] on input "text" at bounding box center [514, 199] width 223 height 31
paste input "Luis JimenezStatus is reachable"
type textarea "x"
type input "Luis JimenezStatus is reachable"
drag, startPoint x: 457, startPoint y: 188, endPoint x: 460, endPoint y: 196, distance: 9.0
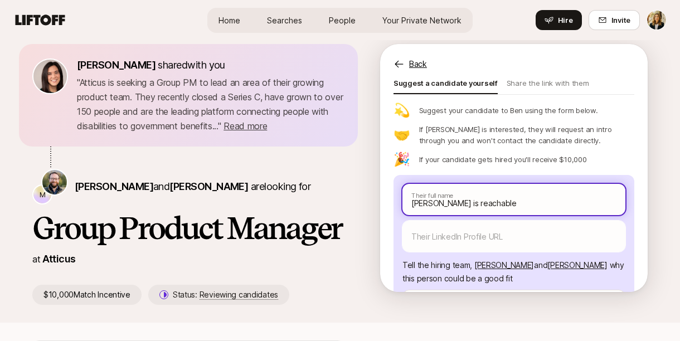
click at [460, 200] on div "Luis JimenezStatus is reachable Their full name We'll use Luis as their preferr…" at bounding box center [514, 218] width 223 height 68
type textarea "x"
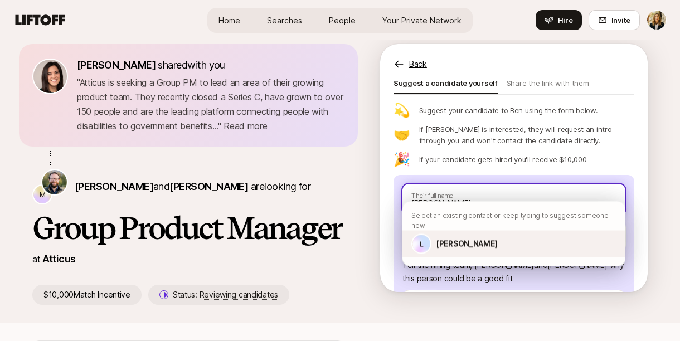
type input "[PERSON_NAME]"
click at [463, 238] on p "[PERSON_NAME]" at bounding box center [466, 244] width 61 height 13
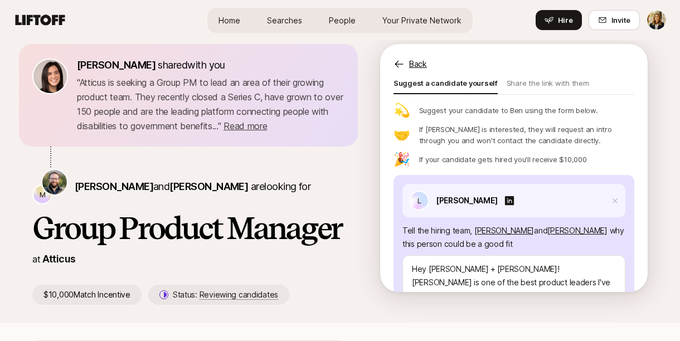
type textarea "x"
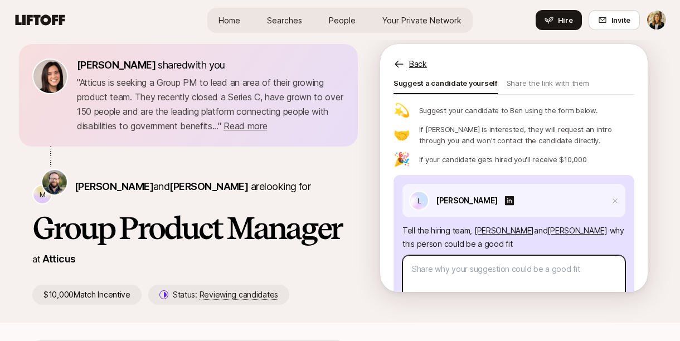
type textarea "x"
type textarea "Hey [PERSON_NAME] + [PERSON_NAME]! [PERSON_NAME] is one of the best product lea…"
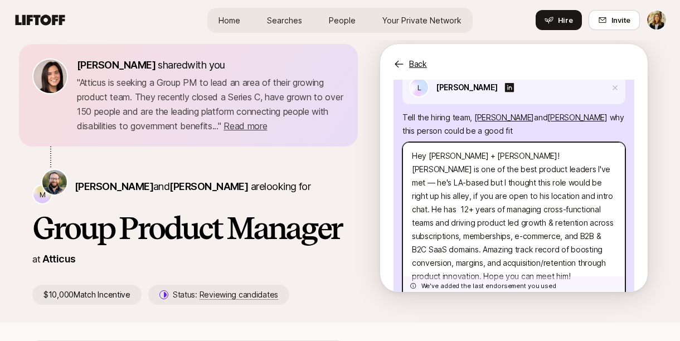
scroll to position [149, 0]
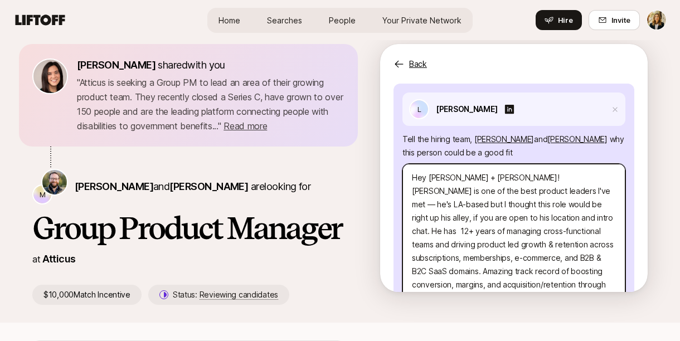
click at [434, 164] on textarea "Hey [PERSON_NAME] + [PERSON_NAME]! [PERSON_NAME] is one of the best product lea…" at bounding box center [514, 246] width 223 height 164
type textarea "x"
type textarea "Hey B + Josh! Luis is one of the best product leaders I've met — he's LA-based …"
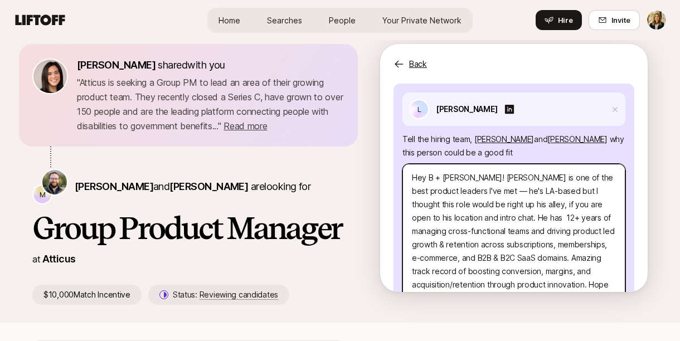
type textarea "x"
type textarea "Hey Be + Josh! Luis is one of the best product leaders I've met — he's LA-based…"
type textarea "x"
type textarea "Hey Ben + Josh! Luis is one of the best product leaders I've met — he's LA-base…"
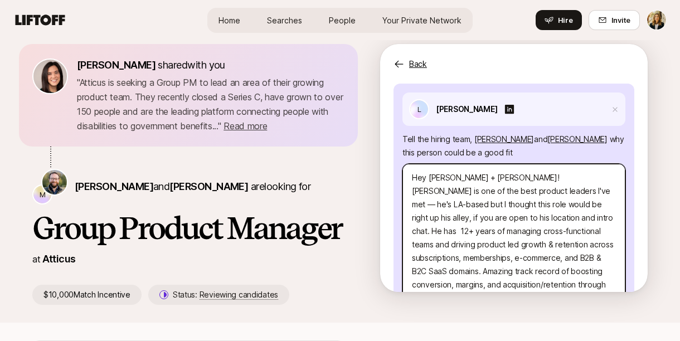
click at [459, 164] on textarea "Hey Ben + Josh! Luis is one of the best product leaders I've met — he's LA-base…" at bounding box center [514, 231] width 223 height 135
type textarea "x"
type textarea "Hey Ben + M! Luis is one of the best product leaders I've met — he's LA-based b…"
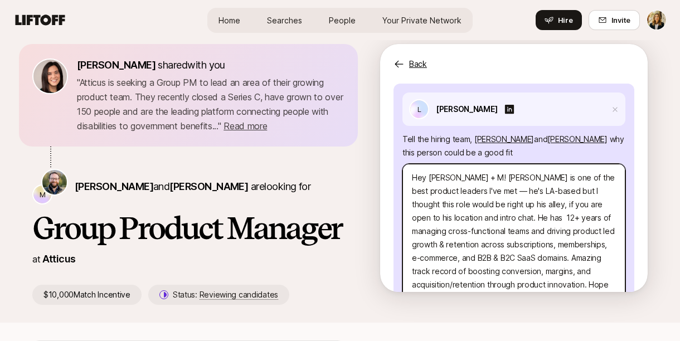
type textarea "x"
type textarea "Hey Ben + Mi! Luis is one of the best product leaders I've met — he's LA-based …"
type textarea "x"
type textarea "Hey Ben + Mic! Luis is one of the best product leaders I've met — he's LA-based…"
type textarea "x"
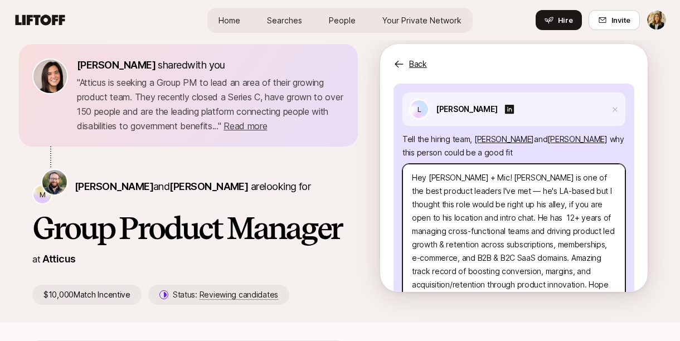
type textarea "Hey Ben + Mich! Luis is one of the best product leaders I've met — he's LA-base…"
type textarea "x"
type textarea "Hey Ben + Micha! Luis is one of the best product leaders I've met — he's LA-bas…"
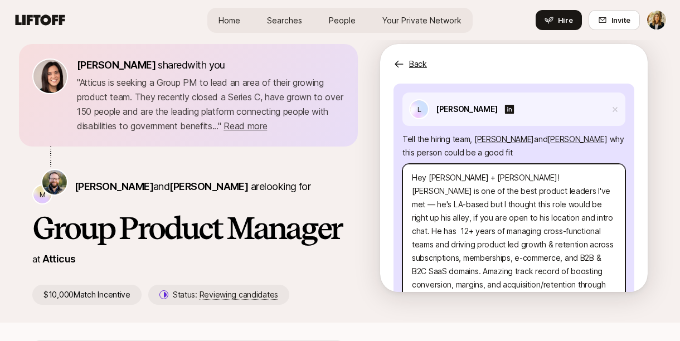
type textarea "x"
type textarea "Hey Ben + Michal! Luis is one of the best product leaders I've met — he's LA-ba…"
type textarea "x"
type textarea "Hey Ben + Micha! Luis is one of the best product leaders I've met — he's LA-bas…"
type textarea "x"
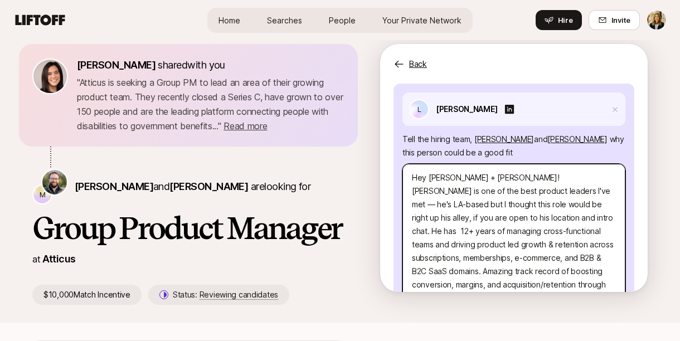
type textarea "Hey Ben + Michae! Luis is one of the best product leaders I've met — he's LA-ba…"
type textarea "x"
type textarea "Hey Ben + Michael! Luis is one of the best product leaders I've met — he's LA-b…"
click at [503, 211] on textarea "Hey Ben + Michael! Luis is one of the best product leaders I've met — he's LA-b…" at bounding box center [514, 238] width 223 height 148
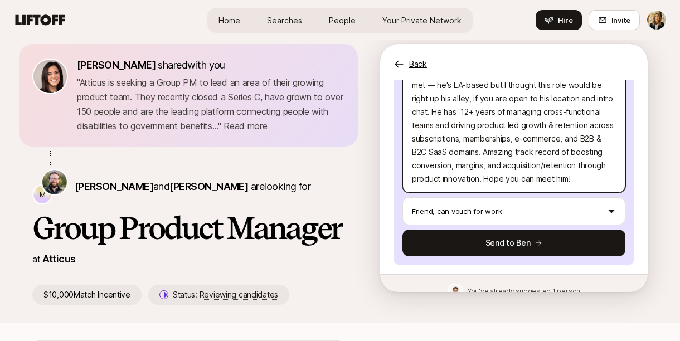
drag, startPoint x: 471, startPoint y: 176, endPoint x: 477, endPoint y: 302, distance: 126.1
click at [477, 302] on div "Eleanor Morgan shared with you " Atticus is seeking a Group PM to lead an area …" at bounding box center [340, 174] width 616 height 261
type textarea "x"
type textarea "Hey Ben + Michael! Luis is one of the best product leaders I've met"
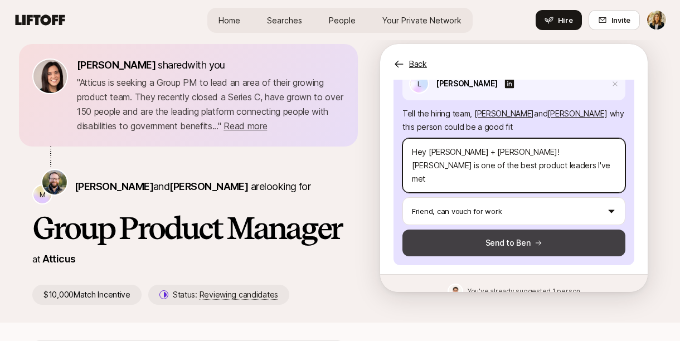
scroll to position [68, 0]
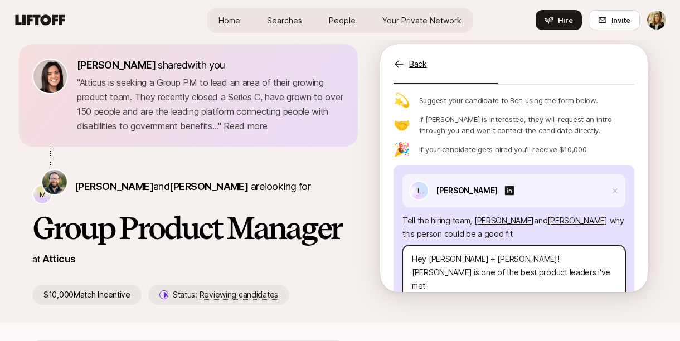
type textarea "x"
type textarea "Hey Ben + Michael! Luis is one of the best product leaders I've met"
type textarea "x"
type textarea "Hey Ben + Michael! Luis is one of the best product leaders I've met."
type textarea "x"
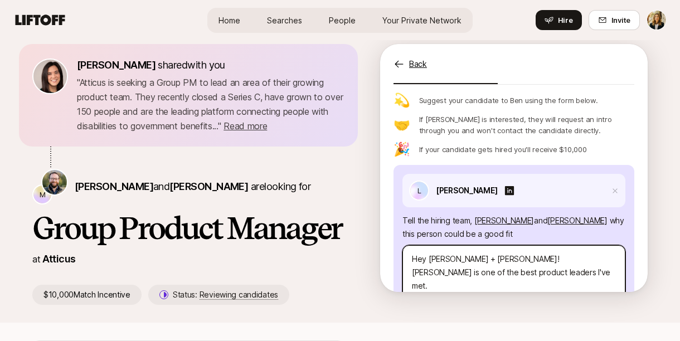
type textarea "Hey Ben + Michael! Luis is one of the best product leaders I've met."
paste textarea "The Atticus role definitely speaks to me. I've spent years optimizing funnels, …"
type textarea "x"
type textarea "Hey Ben + Michael! Luis is one of the best product leaders I've met. The Atticu…"
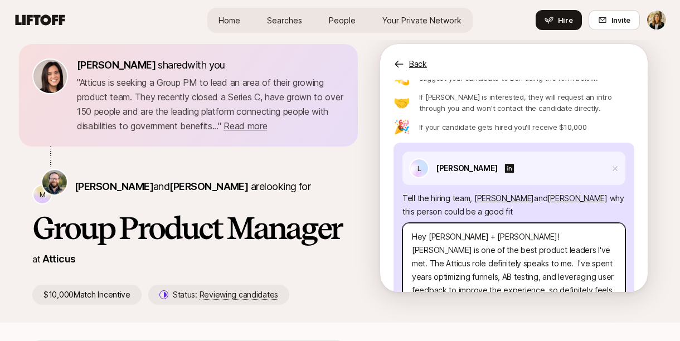
scroll to position [134, 0]
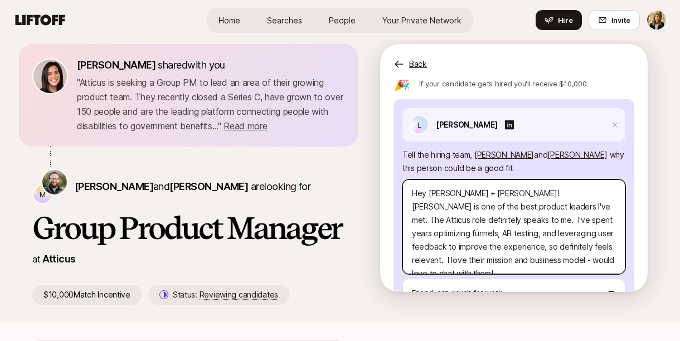
drag, startPoint x: 472, startPoint y: 191, endPoint x: 530, endPoint y: 195, distance: 58.1
click at [530, 195] on textarea "Hey Ben + Michael! Luis is one of the best product leaders I've met. The Atticu…" at bounding box center [514, 227] width 223 height 95
type textarea "x"
type textarea "Hey Ben + Michael! Luis is one of the best product leaders I've met. definitely…"
type textarea "x"
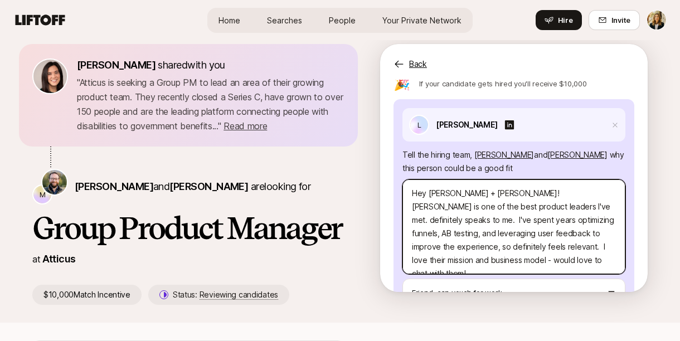
type textarea "Hey Ben + Michael! Luis is one of the best product leaders I've met. Hdefinitel…"
type textarea "x"
type textarea "Hey Ben + Michael! Luis is one of the best product leaders I've met. Hedefinite…"
type textarea "x"
type textarea "Hey Ben + Michael! Luis is one of the best product leaders I've met. He definit…"
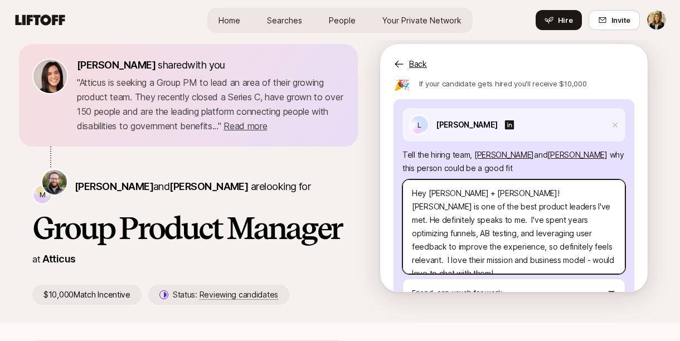
type textarea "x"
type textarea "Hey Ben + Michael! Luis is one of the best product leaders I've met. He mdefini…"
type textarea "x"
type textarea "Hey Ben + Michael! Luis is one of the best product leaders I've met. He medefin…"
type textarea "x"
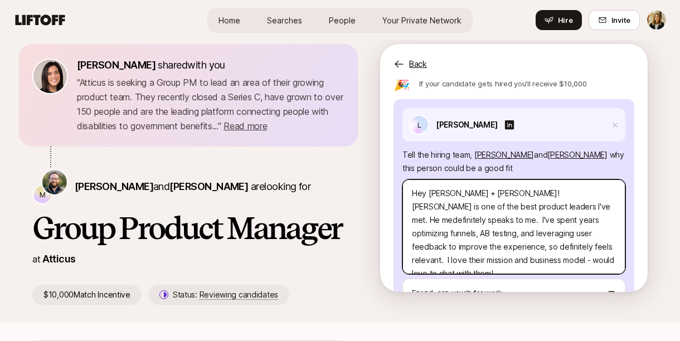
type textarea "Hey Ben + Michael! Luis is one of the best product leaders I've met. He mendefi…"
type textarea "x"
type textarea "Hey Ben + Michael! Luis is one of the best product leaders I've met. He mentdef…"
type textarea "x"
type textarea "Hey Ben + Michael! Luis is one of the best product leaders I've met. He mentide…"
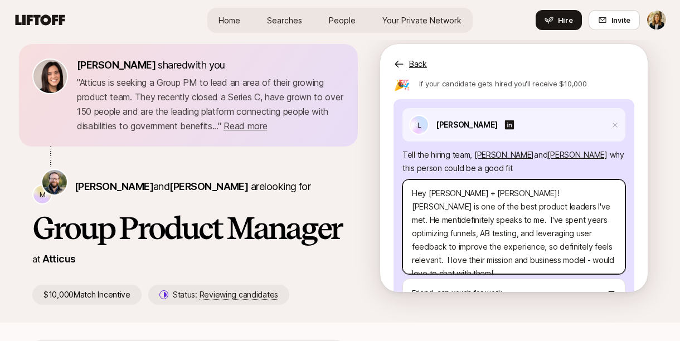
type textarea "x"
type textarea "Hey Ben + Michael! Luis is one of the best product leaders I've met. He mention…"
type textarea "x"
type textarea "Hey Ben + Michael! Luis is one of the best product leaders I've met. He mention…"
type textarea "x"
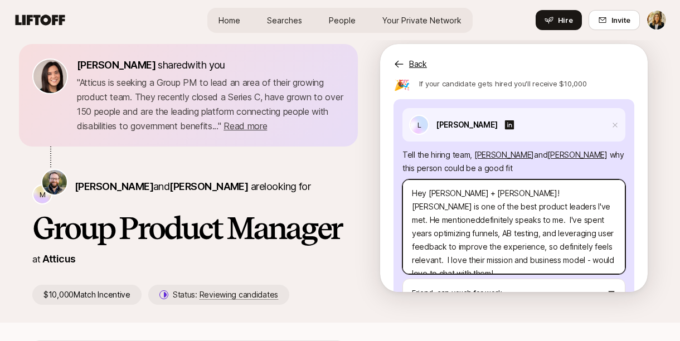
type textarea "Hey Ben + Michael! Luis is one of the best product leaders I've met. He mention…"
type textarea "x"
type textarea "Hey Ben + Michael! Luis is one of the best product leaders I've met. He mention…"
type textarea "x"
type textarea "Hey Ben + Michael! Luis is one of the best product leaders I've met. He mention…"
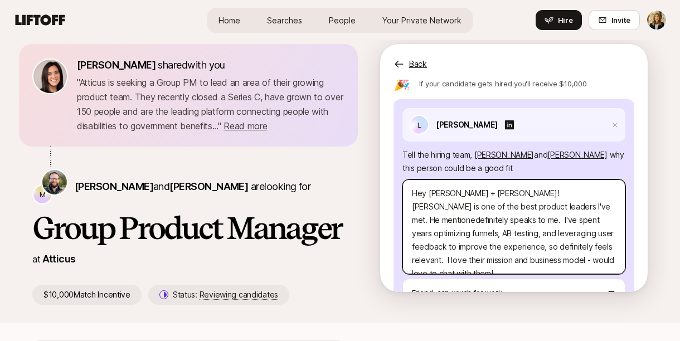
type textarea "x"
type textarea "Hey Ben + Michael! Luis is one of the best product leaders I've met. He mention…"
type textarea "x"
type textarea "Hey Ben + Michael! Luis is one of the best product leaders I've met. He mentiod…"
type textarea "x"
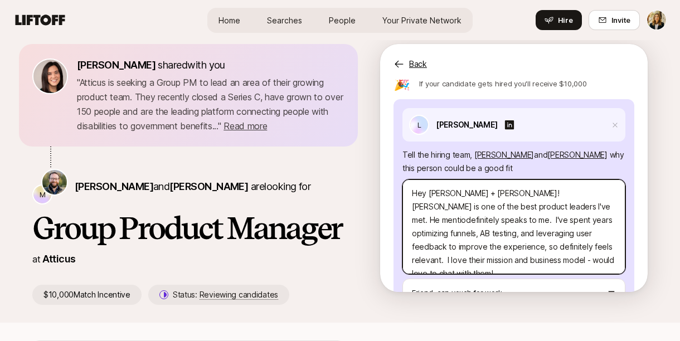
type textarea "Hey Ben + Michael! Luis is one of the best product leaders I've met. He mentide…"
type textarea "x"
type textarea "Hey Ben + Michael! Luis is one of the best product leaders I've met. He mentdef…"
type textarea "x"
type textarea "Hey Ben + Michael! Luis is one of the best product leaders I've met. He mendefi…"
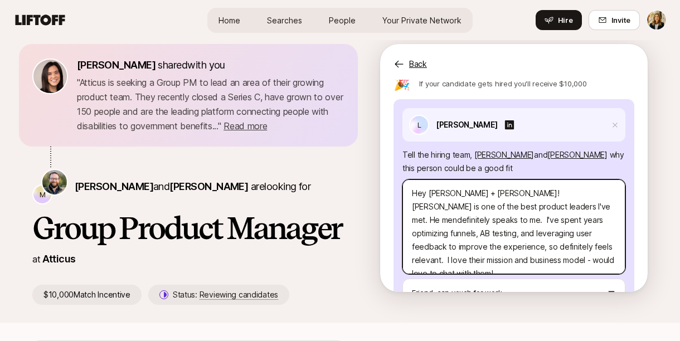
type textarea "x"
type textarea "Hey Ben + Michael! Luis is one of the best product leaders I've met. He medefin…"
type textarea "x"
type textarea "Hey Ben + Michael! Luis is one of the best product leaders I've met. He mdefini…"
type textarea "x"
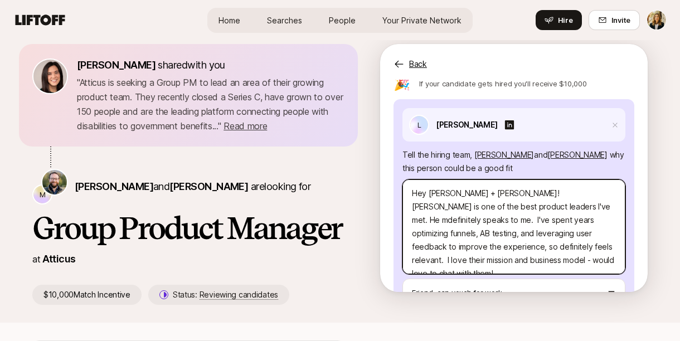
type textarea "Hey Ben + Michael! Luis is one of the best product leaders I've met. He definit…"
type textarea "x"
type textarea "Hey Ben + Michael! Luis is one of the best product leaders I've met. Hedefinite…"
type textarea "x"
type textarea "Hey Ben + Michael! Luis is one of the best product leaders I've met. Hdefinitel…"
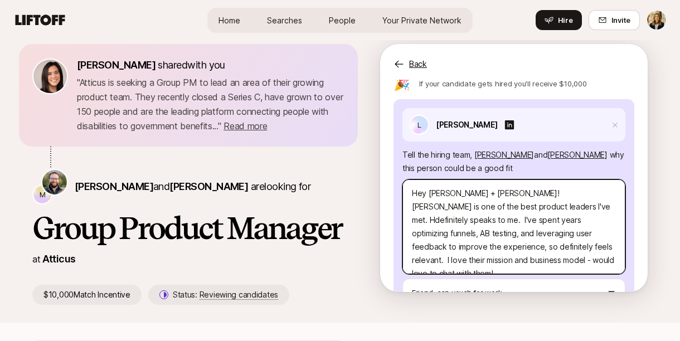
type textarea "x"
type textarea "Hey Ben + Michael! Luis is one of the best product leaders I've met. definitely…"
type textarea "x"
type textarea "Hey Ben + Michael! Luis is one of the best product leaders I've met.definitely …"
type textarea "x"
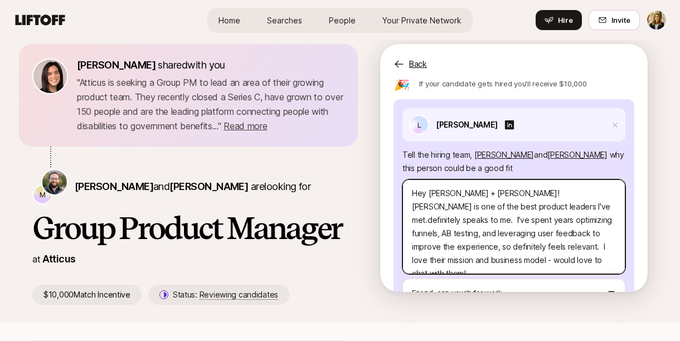
type textarea "Hey Ben + Michael! Luis is one of the best product leaders I've metdefinitely s…"
type textarea "x"
type textarea "Hey Ben + Michael! Luis is one of the best product leaders I've met definitely …"
type textarea "x"
type textarea "Hey Ben + Michael! Luis is one of the best product leaders I've met adefinitely…"
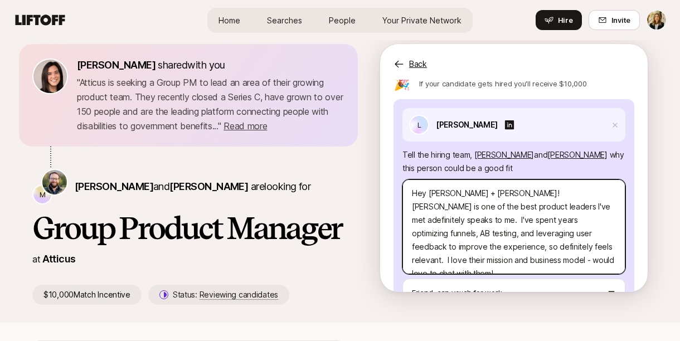
type textarea "x"
type textarea "Hey Ben + Michael! Luis is one of the best product leaders I've met andefinitel…"
type textarea "x"
type textarea "Hey Ben + Michael! Luis is one of the best product leaders I've met and definit…"
type textarea "x"
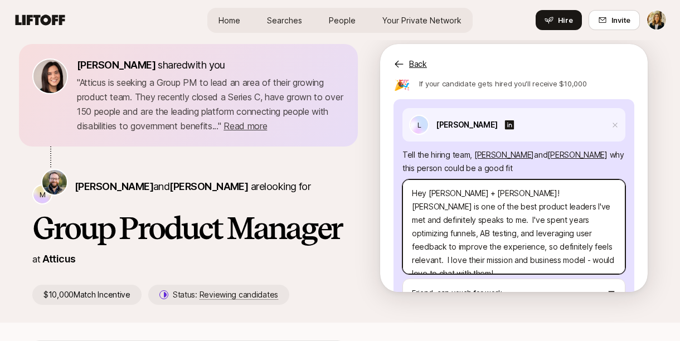
type textarea "Hey Ben + Michael! Luis is one of the best product leaders I've met and hdefini…"
type textarea "x"
type textarea "Hey Ben + Michael! Luis is one of the best product leaders I've met and hedefin…"
type textarea "x"
type textarea "Hey Ben + Michael! Luis is one of the best product leaders I've met and he defi…"
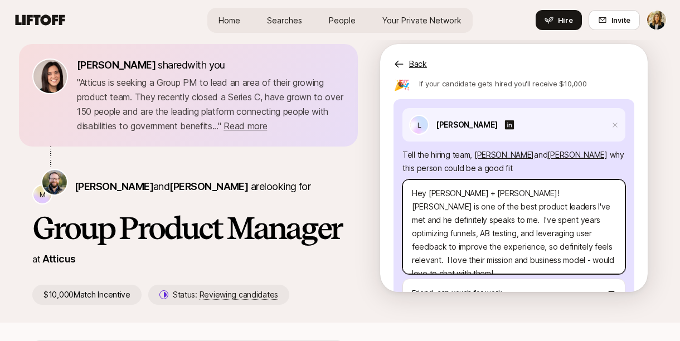
type textarea "x"
type textarea "Hey Ben + Michael! Luis is one of the best product leaders I've met and he wdef…"
type textarea "x"
type textarea "Hey Ben + Michael! Luis is one of the best product leaders I've met and he wade…"
type textarea "x"
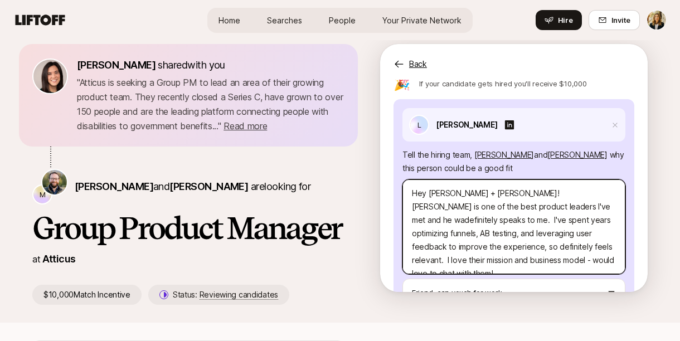
type textarea "Hey Ben + Michael! Luis is one of the best product leaders I've met and he wasd…"
type textarea "x"
type textarea "Hey Ben + Michael! Luis is one of the best product leaders I've met and he was …"
type textarea "x"
type textarea "Hey Ben + Michael! Luis is one of the best product leaders I've met and he was …"
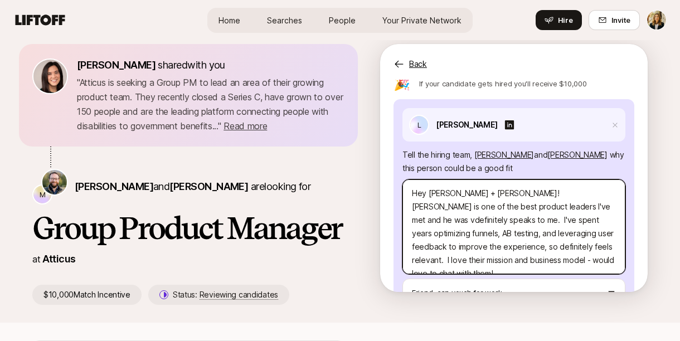
type textarea "x"
type textarea "Hey Ben + Michael! Luis is one of the best product leaders I've met and he was …"
type textarea "x"
type textarea "Hey Ben + Michael! Luis is one of the best product leaders I've met and he was …"
type textarea "x"
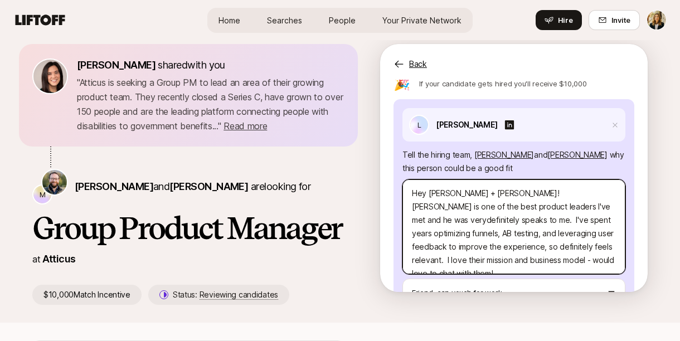
type textarea "Hey Ben + Michael! Luis is one of the best product leaders I've met and he was …"
type textarea "x"
type textarea "Hey Ben + Michael! Luis is one of the best product leaders I've met and he was …"
type textarea "x"
type textarea "Hey Ben + Michael! Luis is one of the best product leaders I've met and he was …"
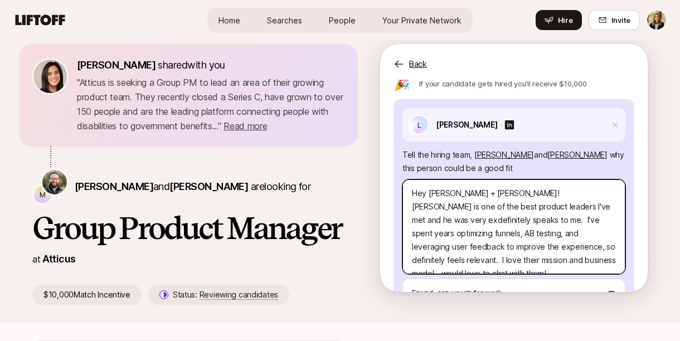
type textarea "x"
type textarea "Hey Ben + Michael! Luis is one of the best product leaders I've met and he was …"
type textarea "x"
type textarea "Hey Ben + Michael! Luis is one of the best product leaders I've met and he was …"
type textarea "x"
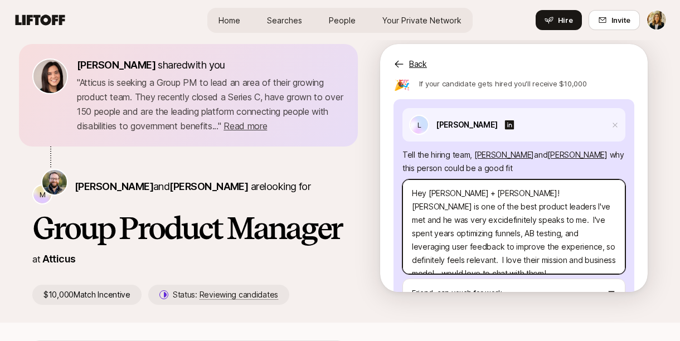
type textarea "Hey Ben + Michael! Luis is one of the best product leaders I've met and he was …"
type textarea "x"
type textarea "Hey Ben + Michael! Luis is one of the best product leaders I've met and he was …"
type textarea "x"
type textarea "Hey Ben + Michael! Luis is one of the best product leaders I've met and he was …"
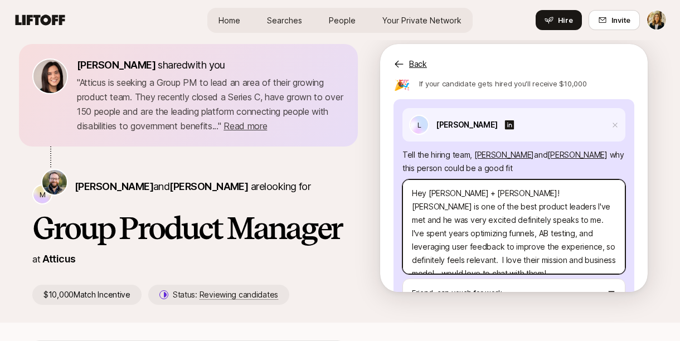
type textarea "x"
type textarea "Hey Ben + Michael! Luis is one of the best product leaders I've met and he was …"
type textarea "x"
type textarea "Hey Ben + Michael! Luis is one of the best product leaders I've met and he was …"
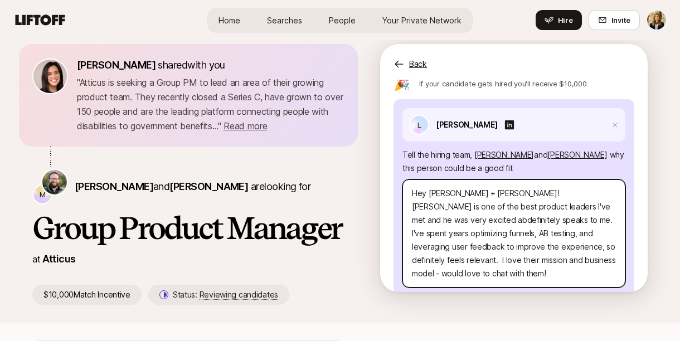
type textarea "x"
type textarea "Hey Ben + Michael! Luis is one of the best product leaders I've met and he was …"
type textarea "x"
type textarea "Hey Ben + Michael! Luis is one of the best product leaders I've met and he was …"
type textarea "x"
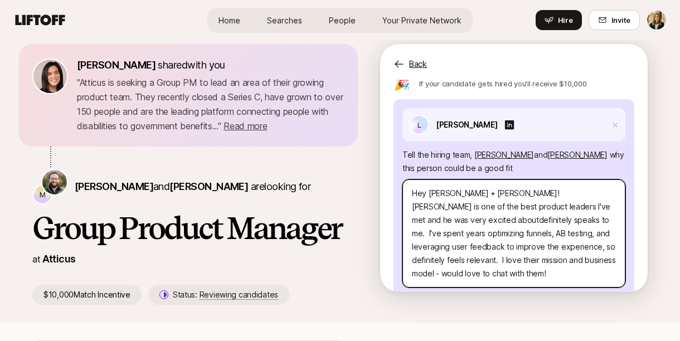
type textarea "Hey Ben + Michael! Luis is one of the best product leaders I've met and he was …"
type textarea "x"
type textarea "Hey Ben + Michael! Luis is one of the best product leaders I've met and he was …"
type textarea "x"
type textarea "Hey Ben + Michael! Luis is one of the best product leaders I've met and he was …"
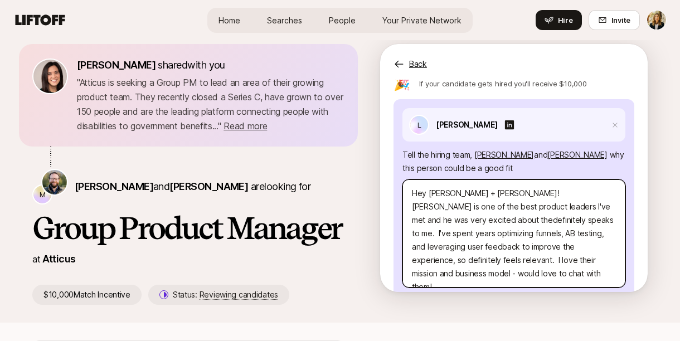
type textarea "x"
type textarea "Hey Ben + Michael! Luis is one of the best product leaders I've met and he was …"
type textarea "x"
type textarea "Hey Ben + Michael! Luis is one of the best product leaders I've met and he was …"
type textarea "x"
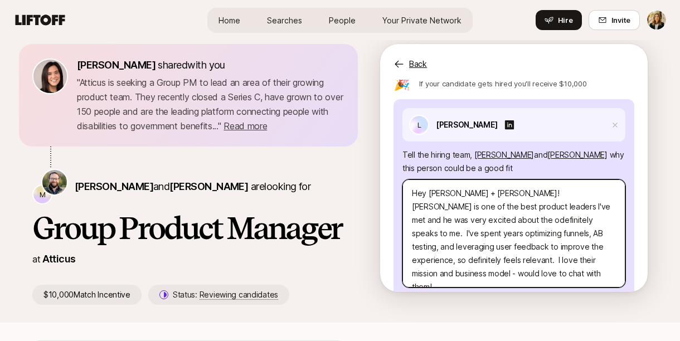
type textarea "Hey Ben + Michael! Luis is one of the best product leaders I've met and he was …"
type textarea "x"
type textarea "Hey Ben + Michael! Luis is one of the best product leaders I've met and he was …"
type textarea "x"
type textarea "Hey Ben + Michael! Luis is one of the best product leaders I've met and he was …"
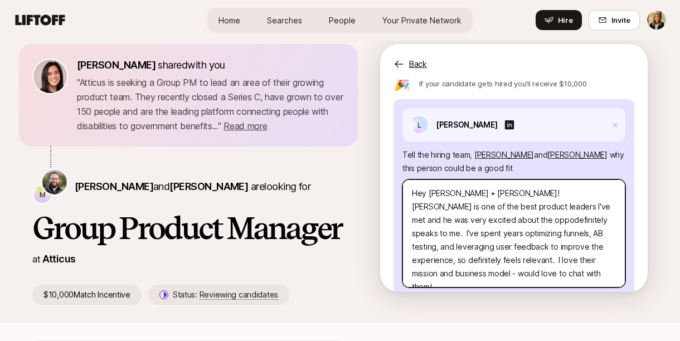
type textarea "x"
type textarea "Hey Ben + Michael! Luis is one of the best product leaders I've met and he was …"
type textarea "x"
type textarea "Hey Ben + Michael! Luis is one of the best product leaders I've met and he was …"
type textarea "x"
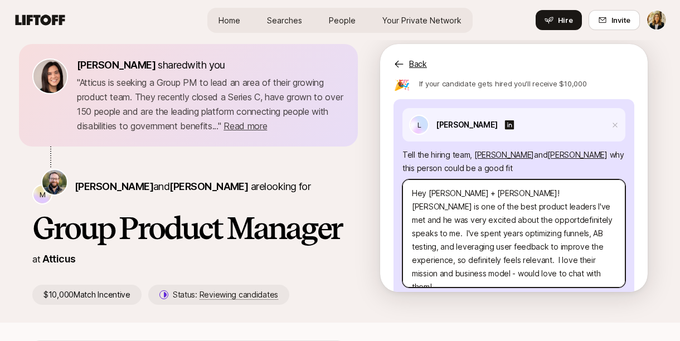
type textarea "Hey Ben + Michael! Luis is one of the best product leaders I've met and he was …"
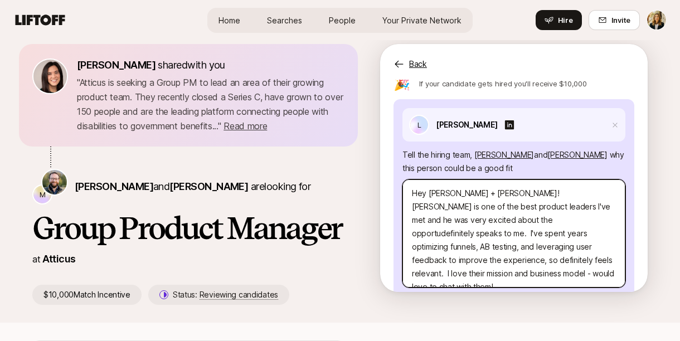
type textarea "x"
type textarea "Hey Ben + Michael! Luis is one of the best product leaders I've met and he was …"
type textarea "x"
type textarea "Hey Ben + Michael! Luis is one of the best product leaders I've met and he was …"
type textarea "x"
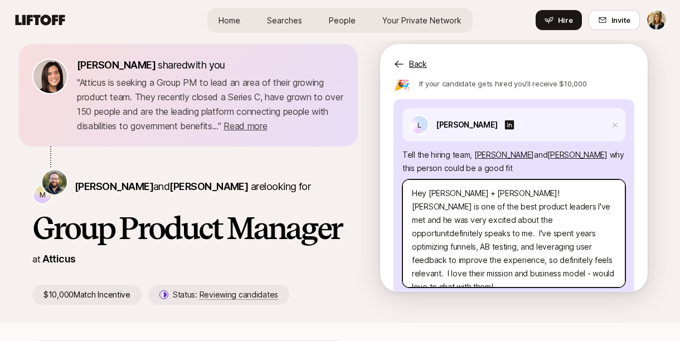
type textarea "Hey Ben + Michael! Luis is one of the best product leaders I've met and he was …"
type textarea "x"
type textarea "Hey Ben + Michael! Luis is one of the best product leaders I've met and he was …"
click at [582, 207] on textarea "Hey Ben + Michael! Luis is one of the best product leaders I've met and he was …" at bounding box center [514, 234] width 223 height 108
drag, startPoint x: 593, startPoint y: 206, endPoint x: 498, endPoint y: 206, distance: 94.8
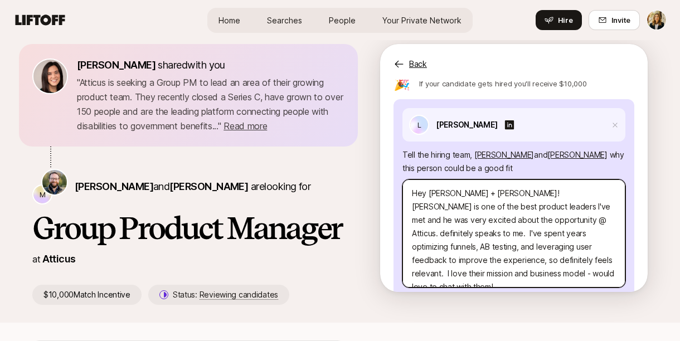
click at [498, 206] on textarea "Hey Ben + Michael! Luis is one of the best product leaders I've met and he was …" at bounding box center [514, 234] width 223 height 108
click at [596, 233] on textarea "Hey Ben + Michael! Luis is one of the best product leaders I've met and he was …" at bounding box center [514, 234] width 223 height 108
drag, startPoint x: 452, startPoint y: 245, endPoint x: 395, endPoint y: 243, distance: 56.9
click at [395, 245] on div "L Luis Jimenez Tell the hiring team, Ben Abrahams and Michael Behr why this per…" at bounding box center [514, 229] width 241 height 261
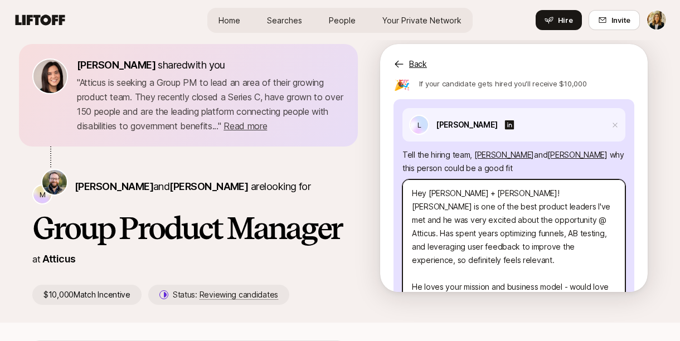
scroll to position [195, 0]
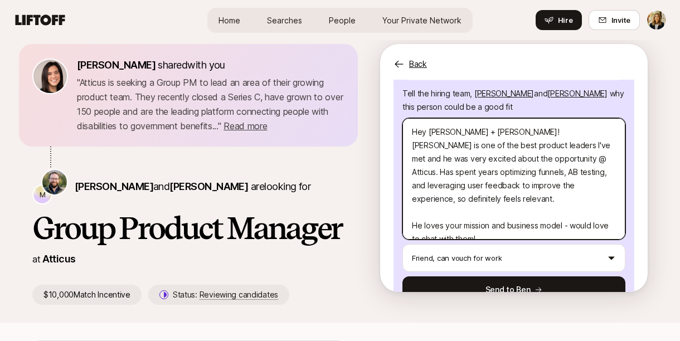
drag, startPoint x: 565, startPoint y: 197, endPoint x: 566, endPoint y: 215, distance: 17.9
click at [566, 215] on textarea "Hey Ben + Michael! Luis is one of the best product leaders I've met and he was …" at bounding box center [514, 179] width 223 height 122
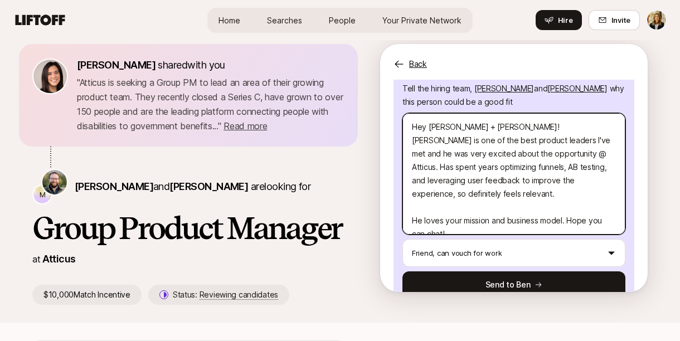
scroll to position [242, 0]
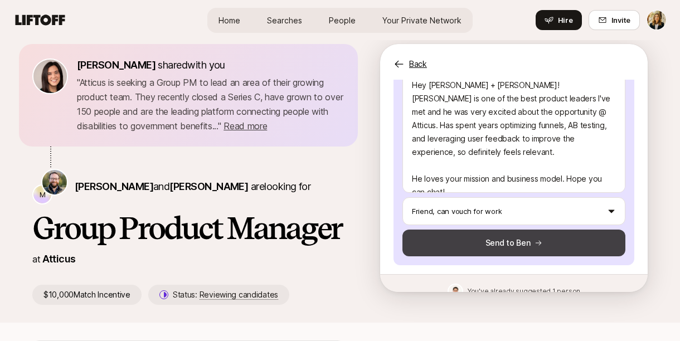
click at [538, 239] on icon at bounding box center [539, 243] width 8 height 8
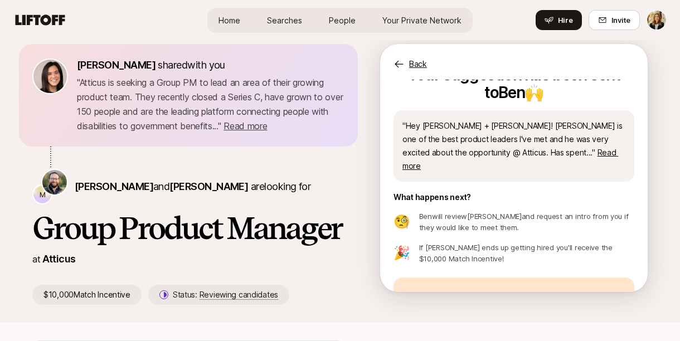
scroll to position [0, 0]
